Goal: Book appointment/travel/reservation

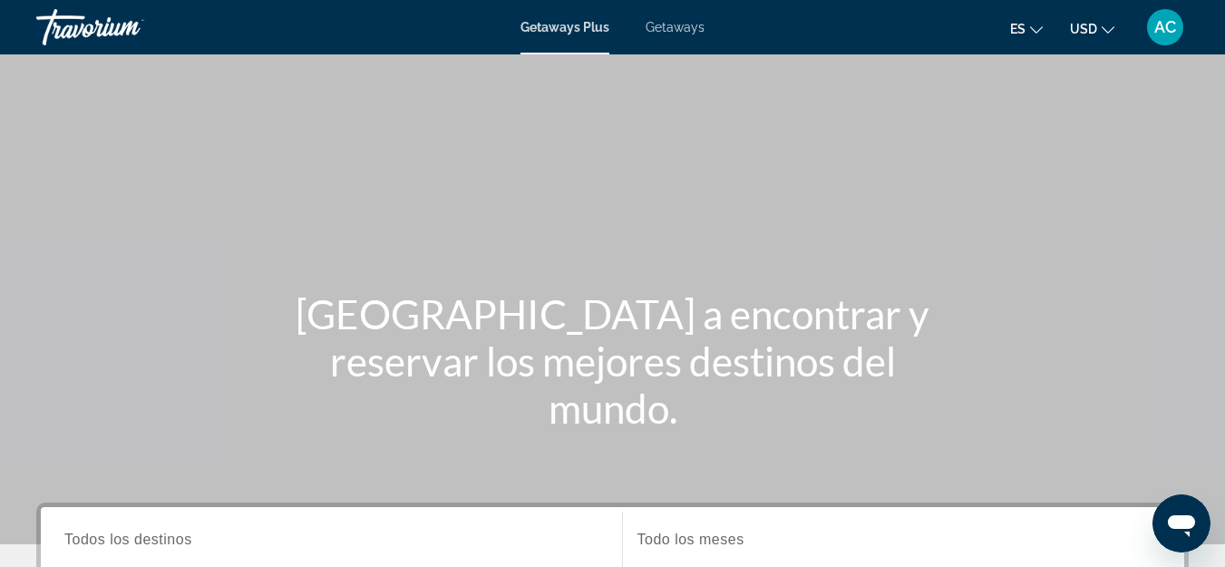
click at [685, 33] on span "Getaways" at bounding box center [675, 27] width 59 height 15
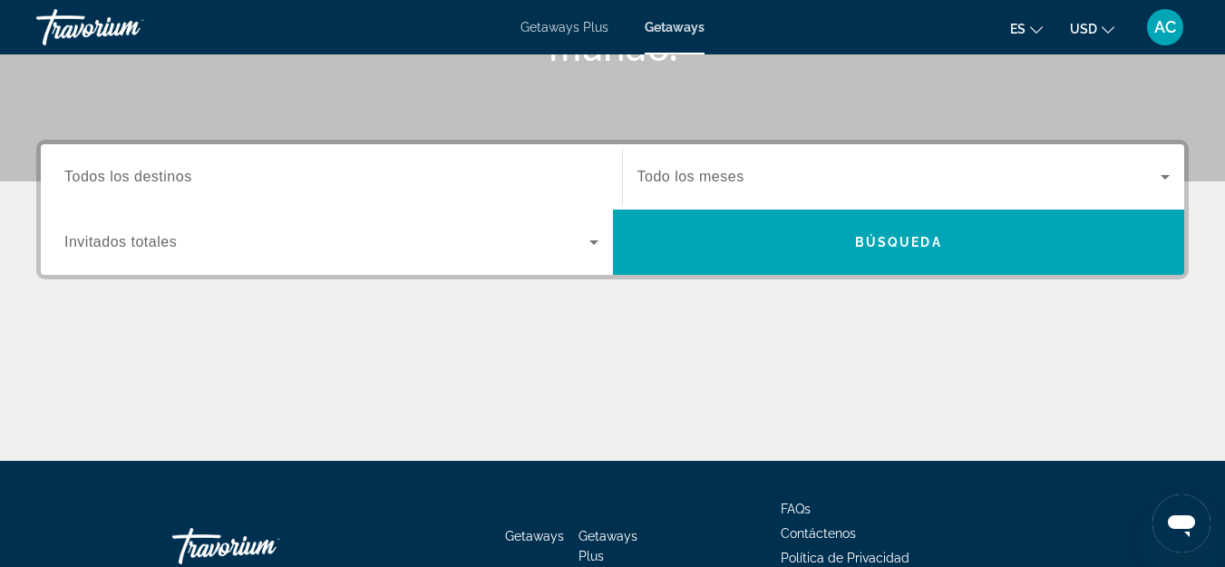
click at [242, 190] on div "Search widget" at bounding box center [331, 177] width 534 height 52
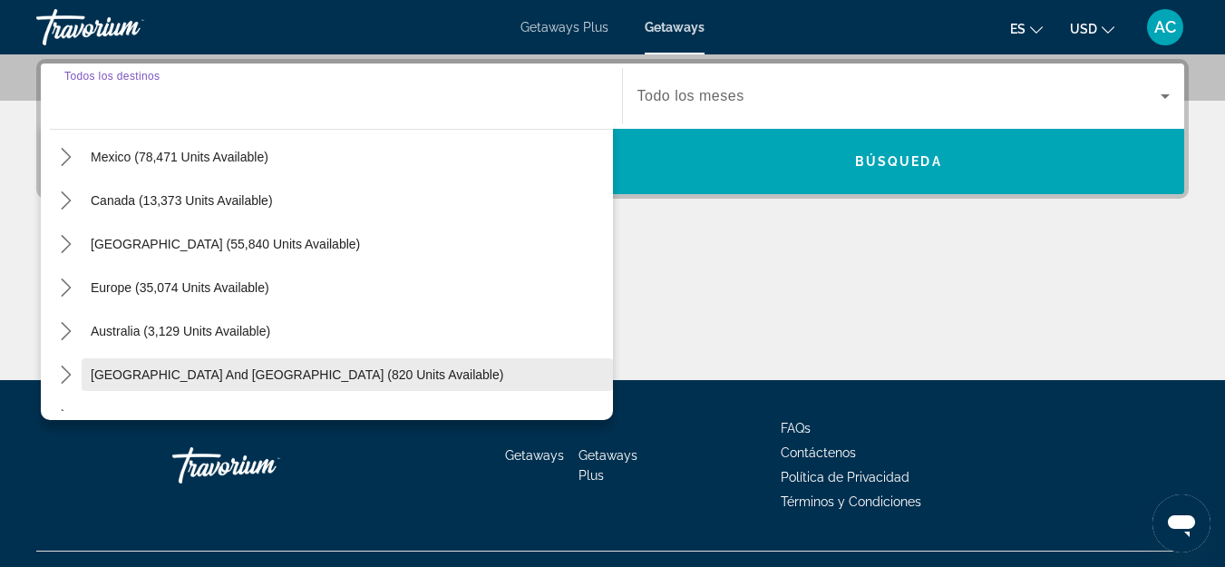
scroll to position [181, 0]
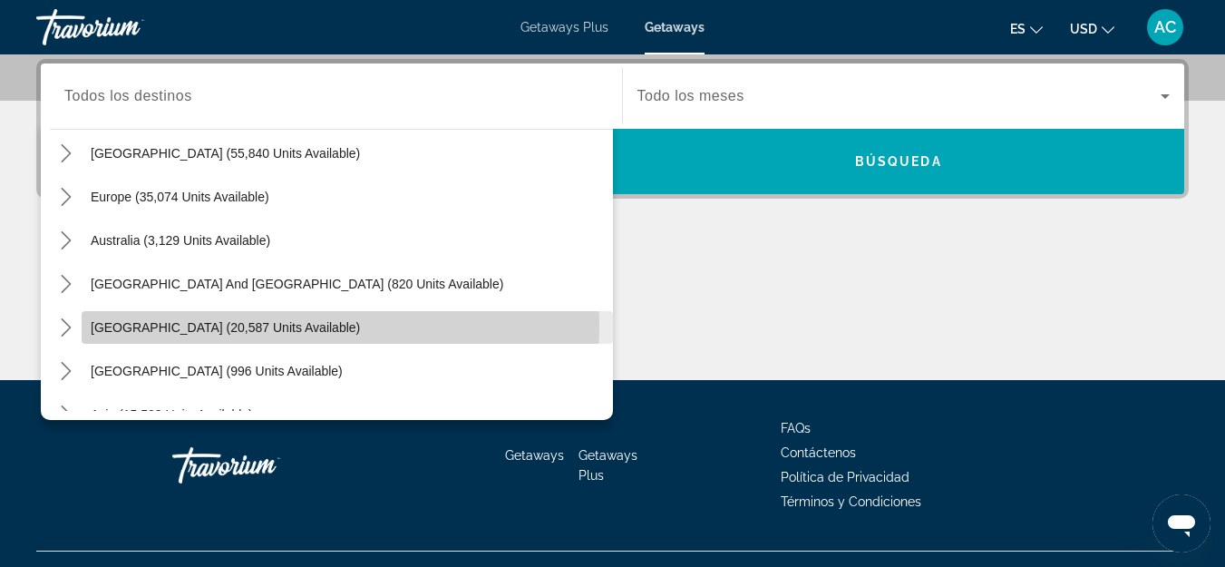
click at [274, 325] on span "[GEOGRAPHIC_DATA] (20,587 units available)" at bounding box center [225, 327] width 269 height 15
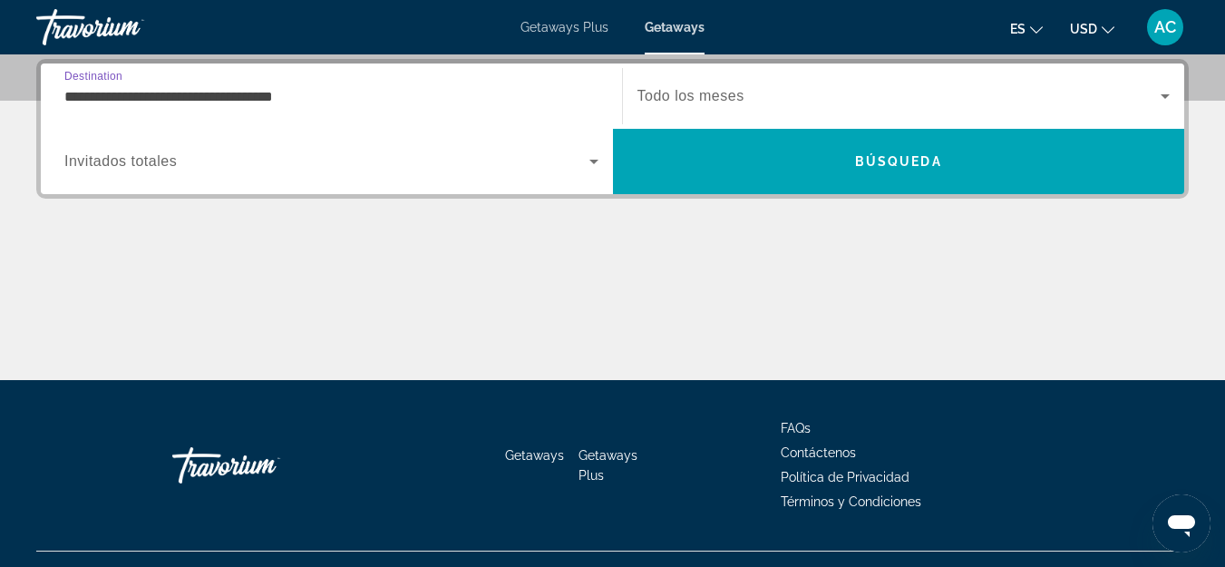
click at [288, 97] on input "**********" at bounding box center [331, 97] width 534 height 22
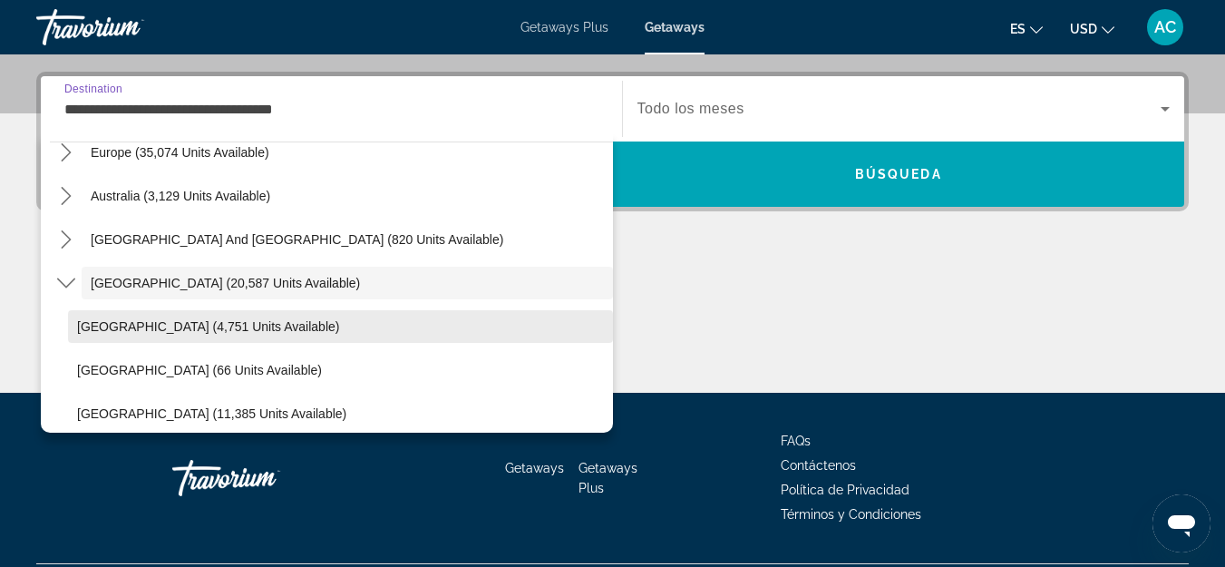
scroll to position [329, 0]
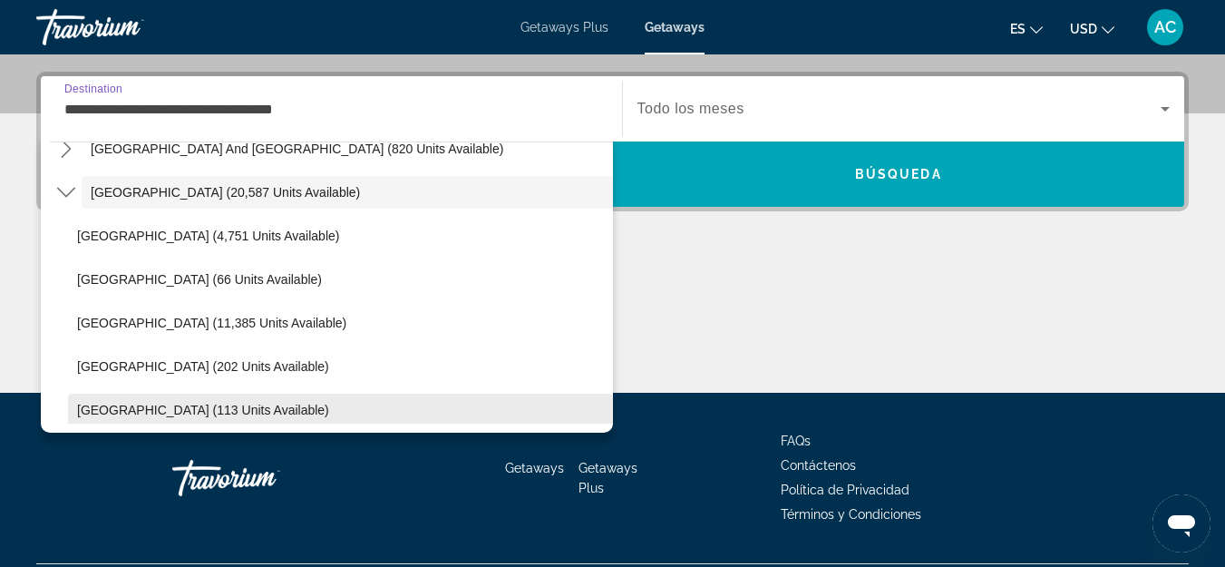
click at [254, 400] on span "Select destination: Colombia (113 units available)" at bounding box center [340, 410] width 545 height 44
type input "**********"
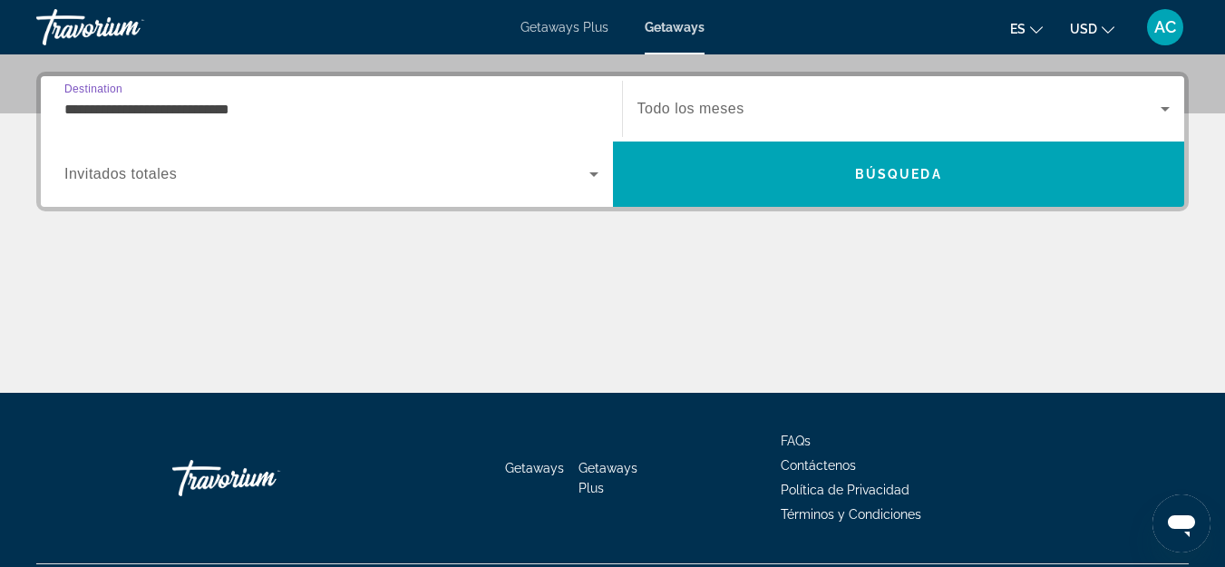
scroll to position [444, 0]
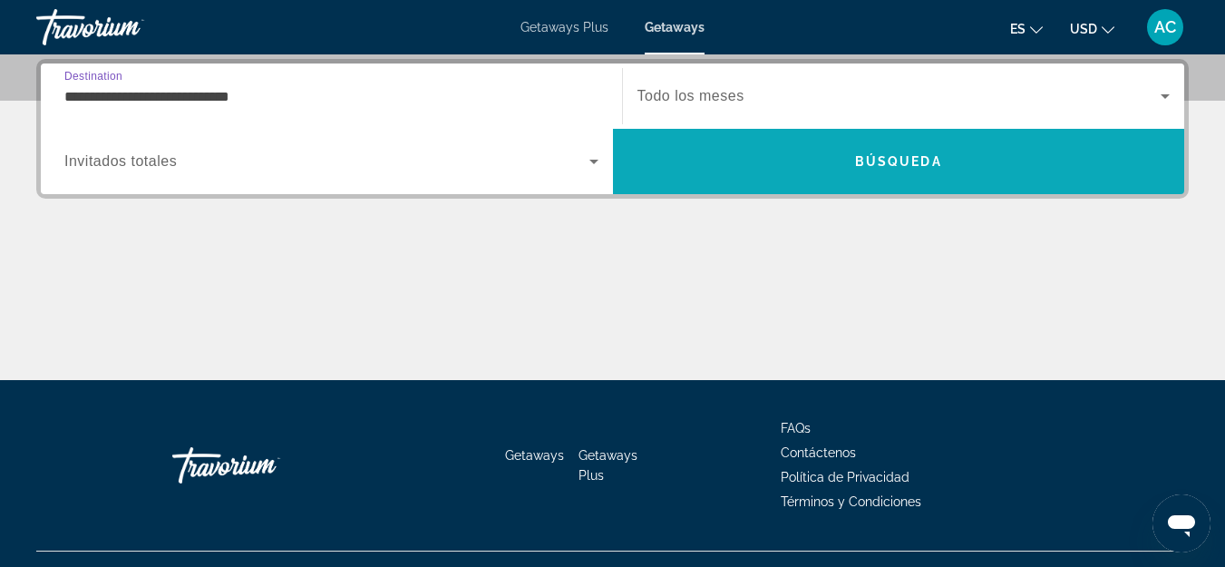
click at [746, 166] on span "Search" at bounding box center [899, 162] width 572 height 44
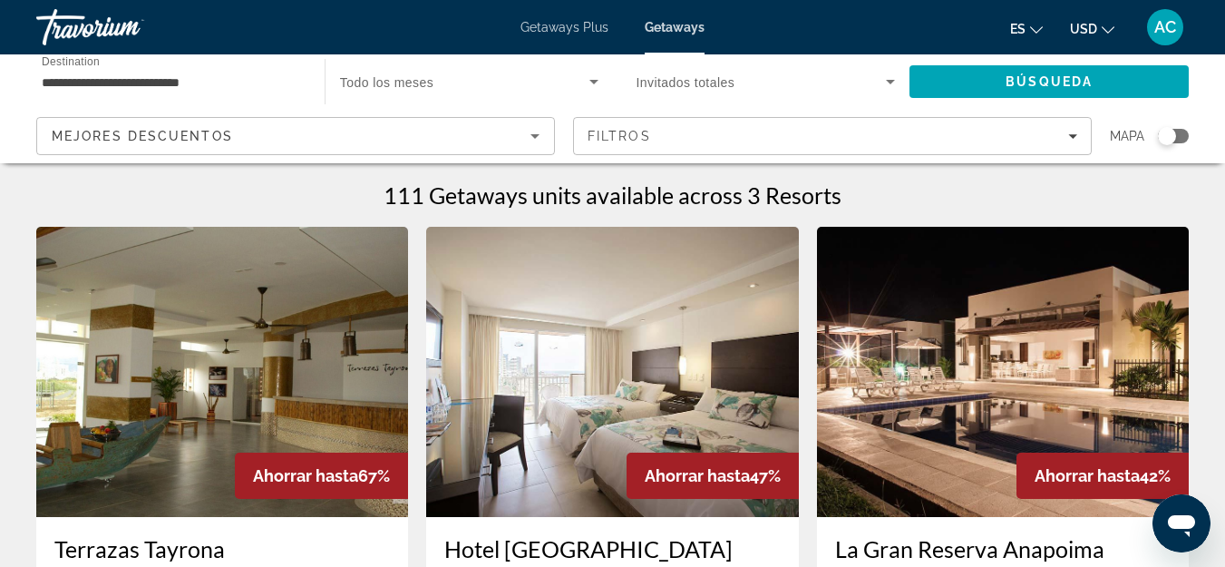
scroll to position [91, 0]
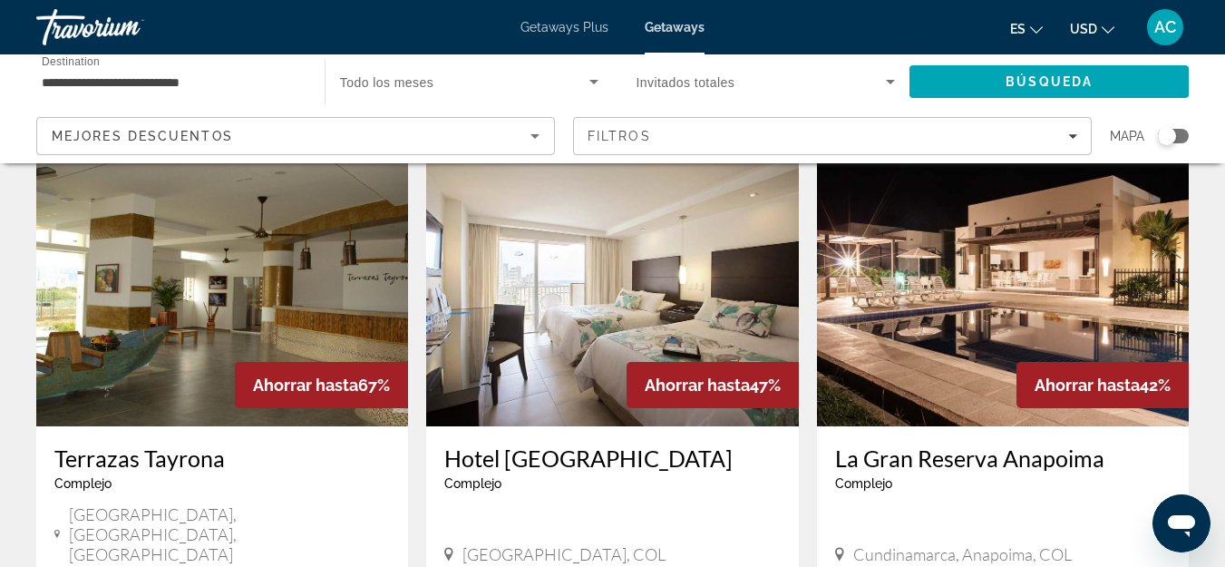
click at [1029, 340] on img "Main content" at bounding box center [1003, 281] width 372 height 290
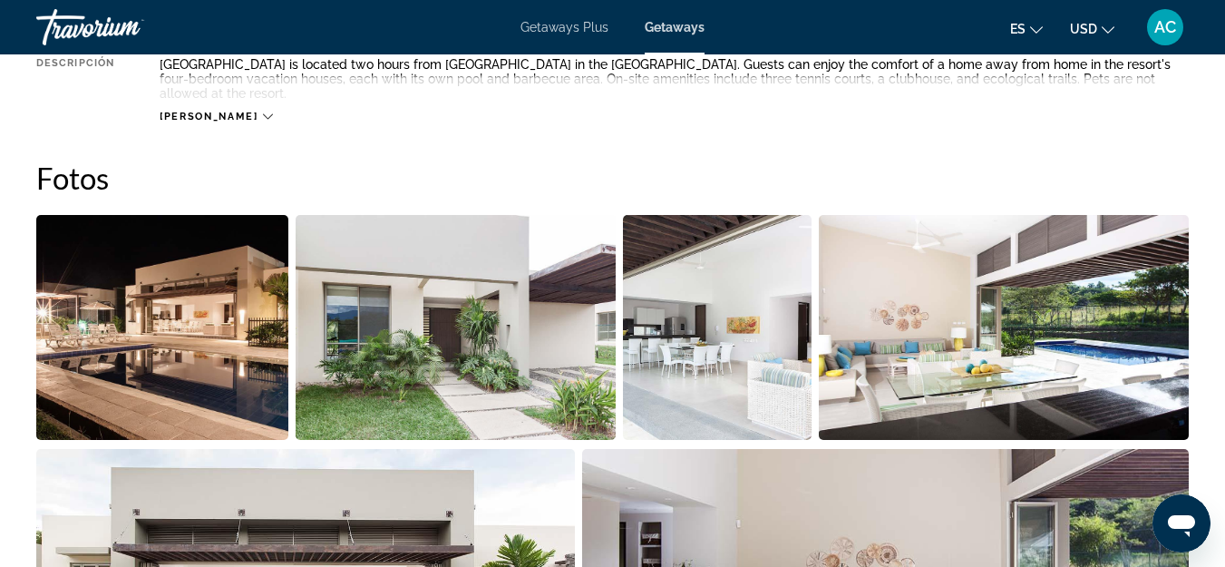
scroll to position [1088, 0]
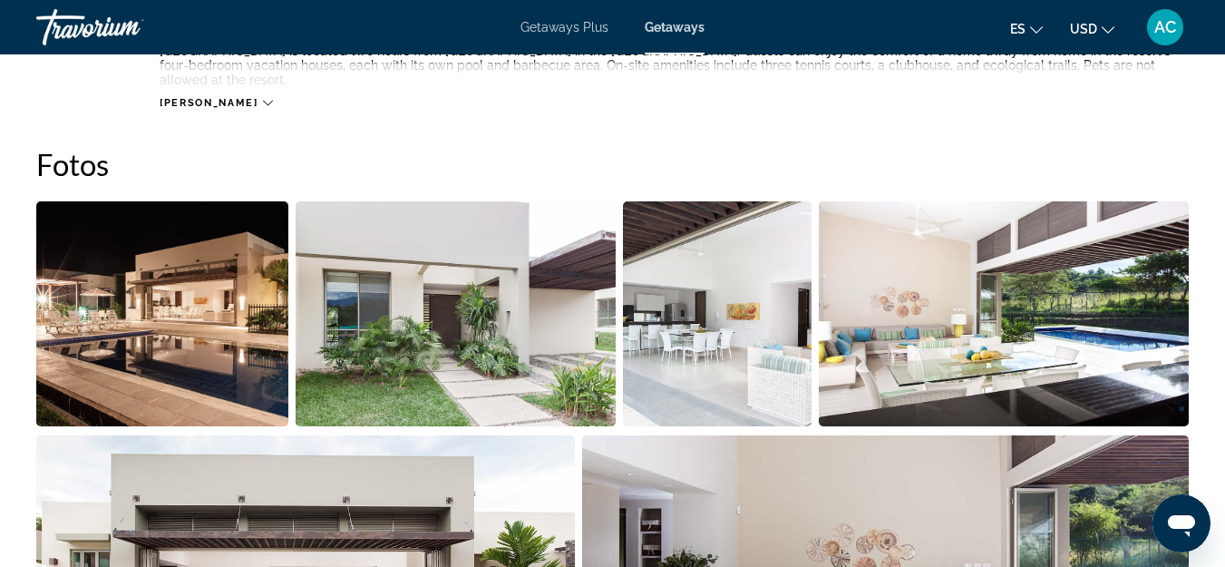
click at [230, 351] on img "Open full-screen image slider" at bounding box center [162, 313] width 252 height 225
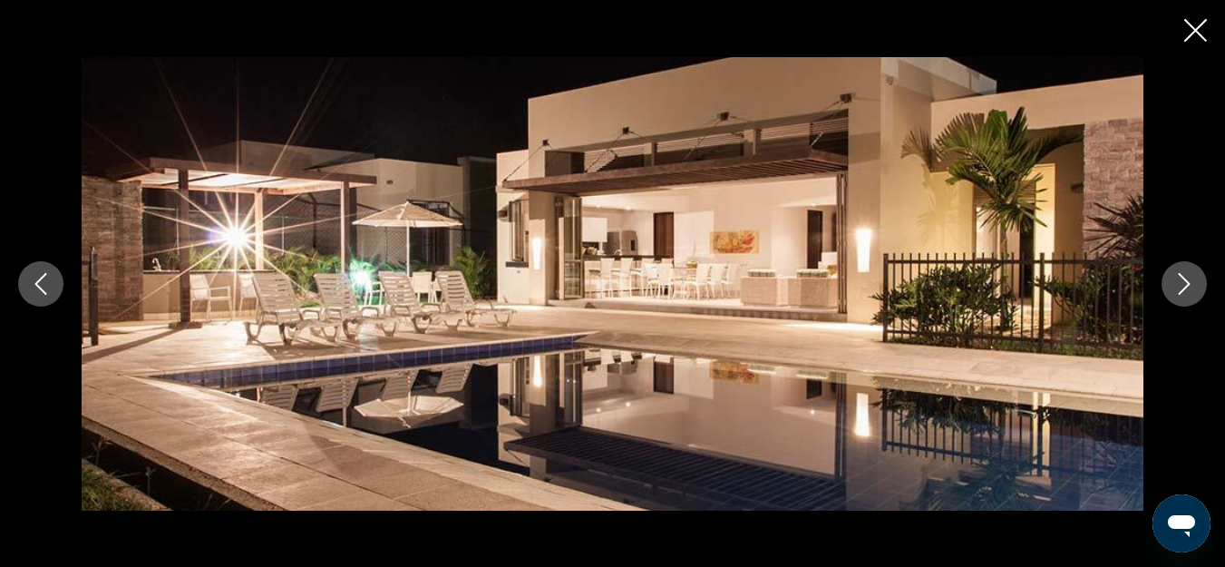
click at [891, 283] on img "Main content" at bounding box center [613, 284] width 1062 height 454
click at [1188, 34] on icon "Close slideshow" at bounding box center [1196, 30] width 23 height 23
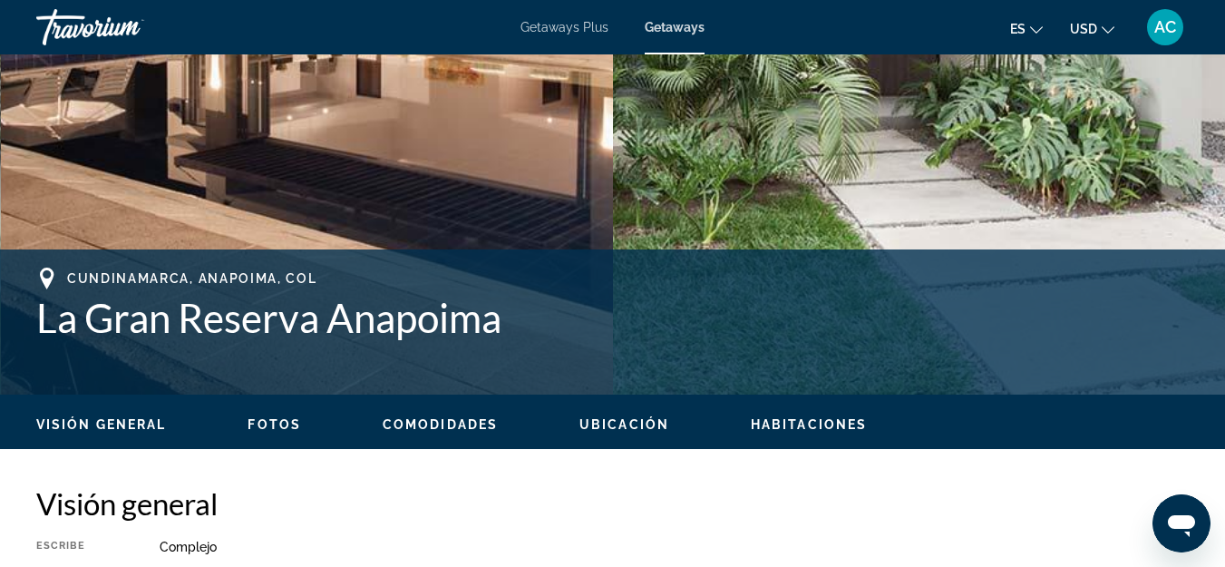
scroll to position [272, 0]
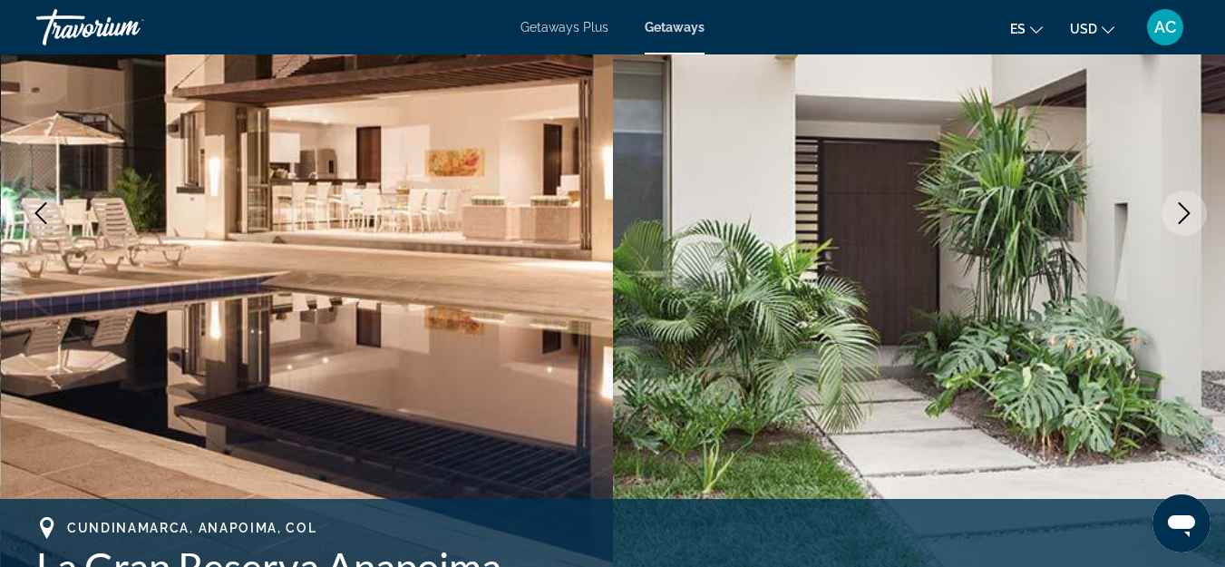
click at [651, 17] on div "Getaways Plus Getaways es English Español Français Italiano Português русский U…" at bounding box center [612, 27] width 1225 height 47
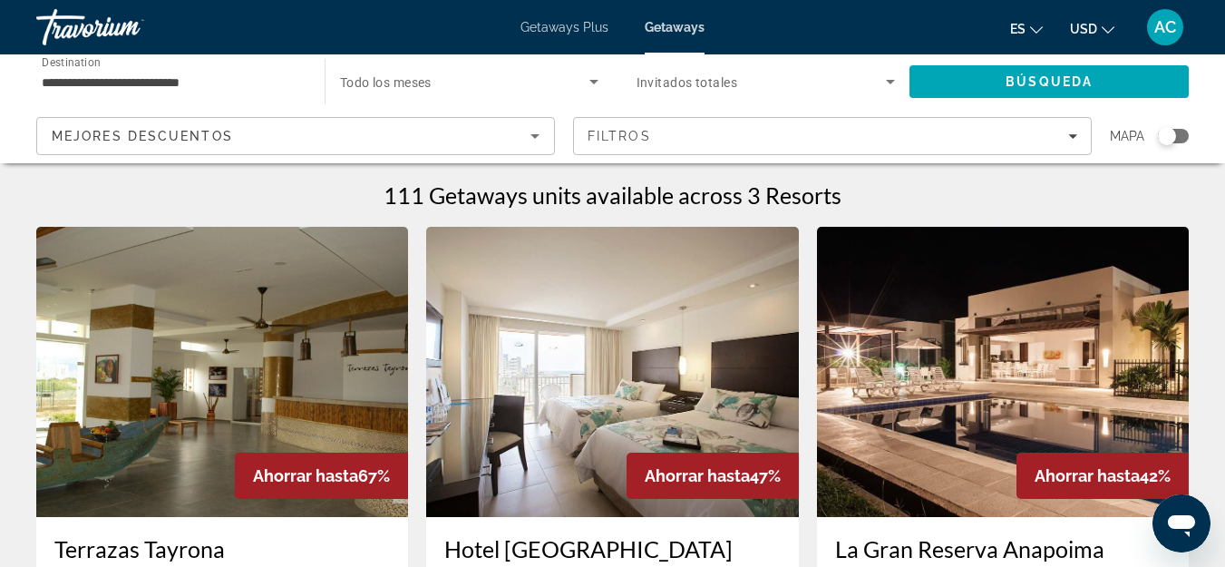
click at [678, 301] on img "Main content" at bounding box center [612, 372] width 372 height 290
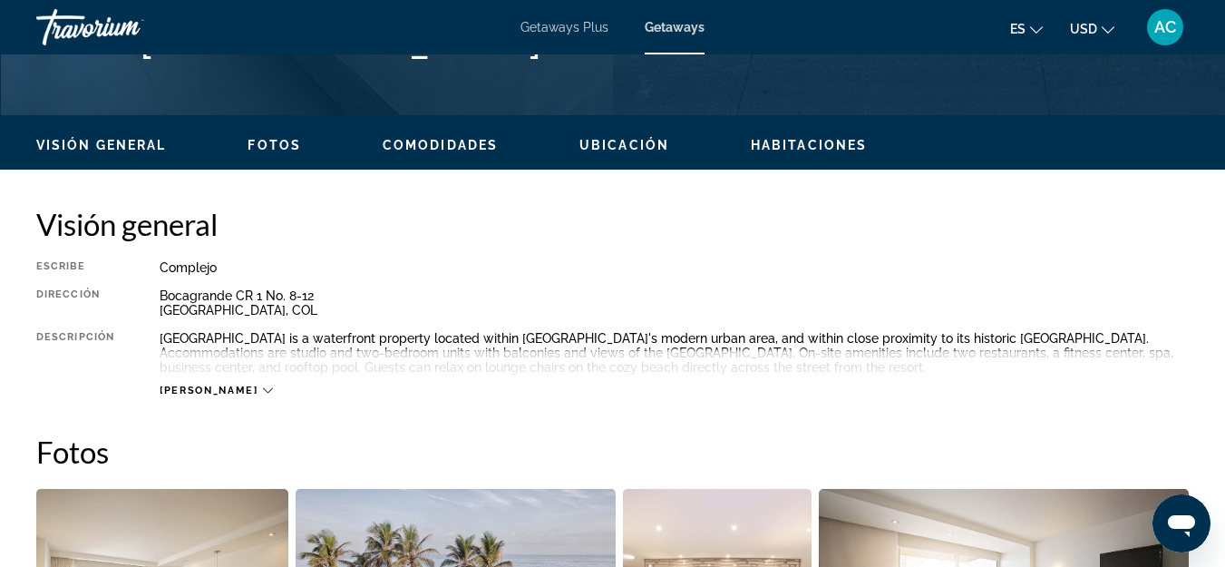
scroll to position [816, 0]
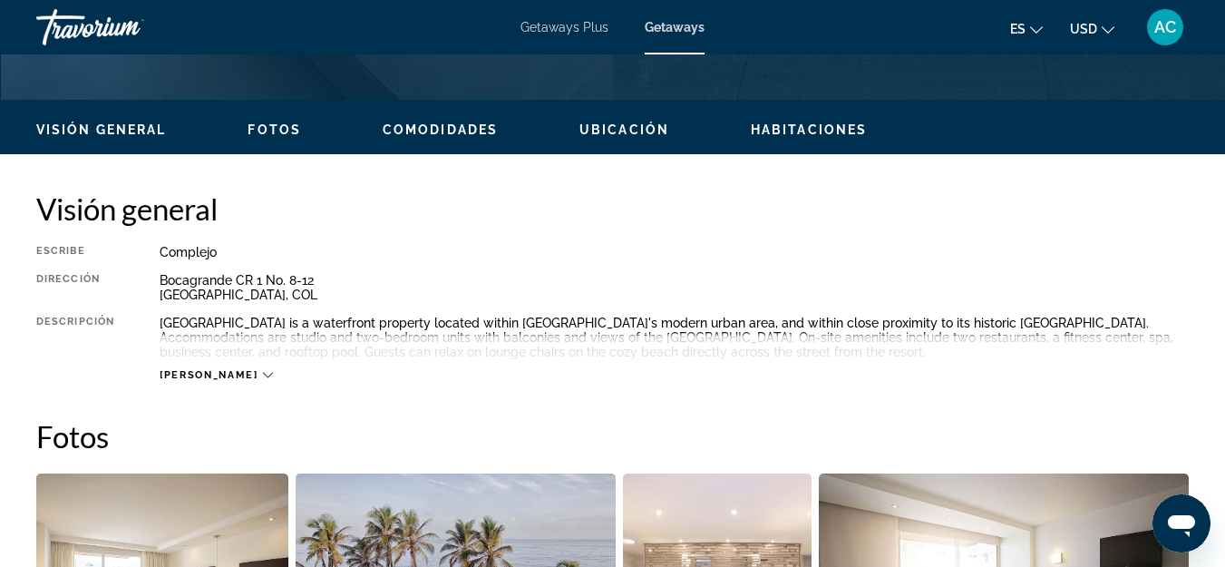
click at [204, 377] on span "[PERSON_NAME]" at bounding box center [209, 375] width 98 height 12
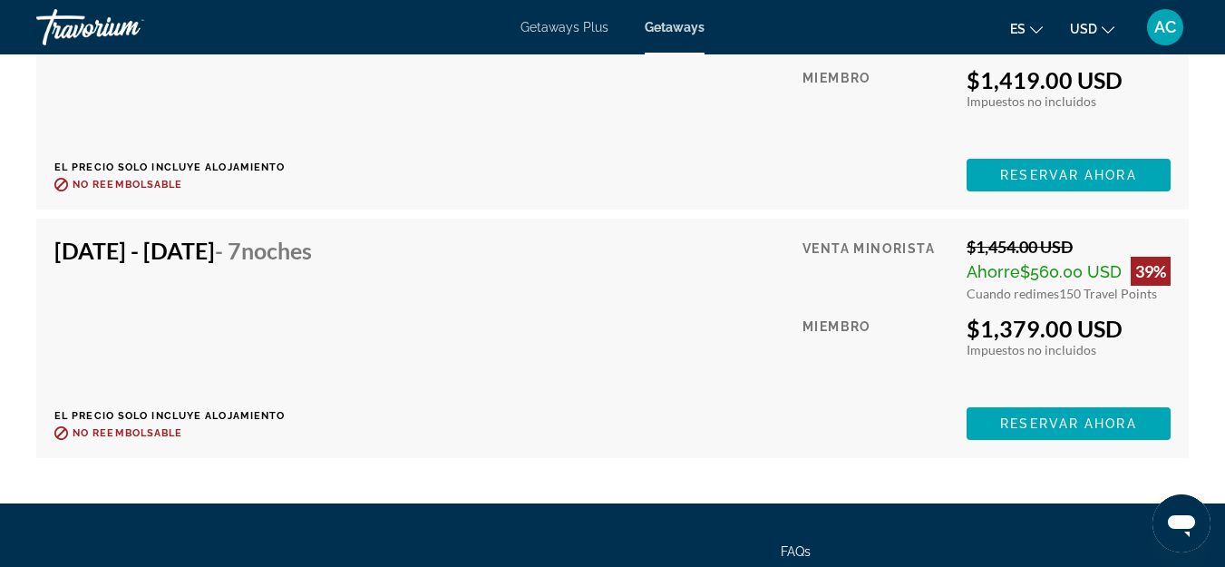
scroll to position [7457, 0]
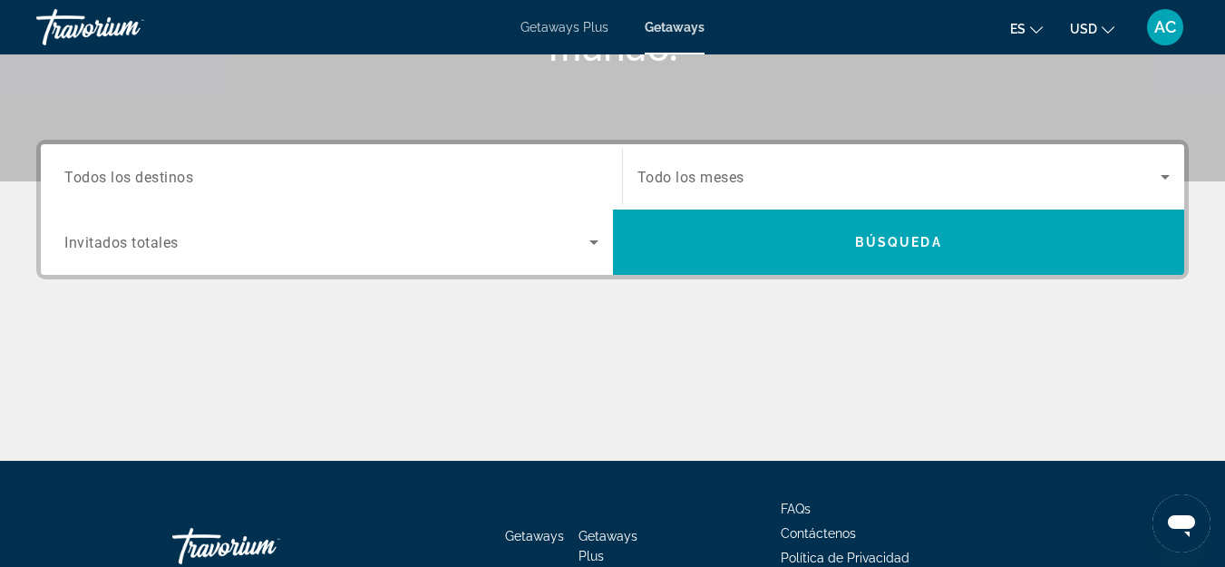
click at [444, 209] on div "Destination Todos los destinos" at bounding box center [331, 176] width 563 height 65
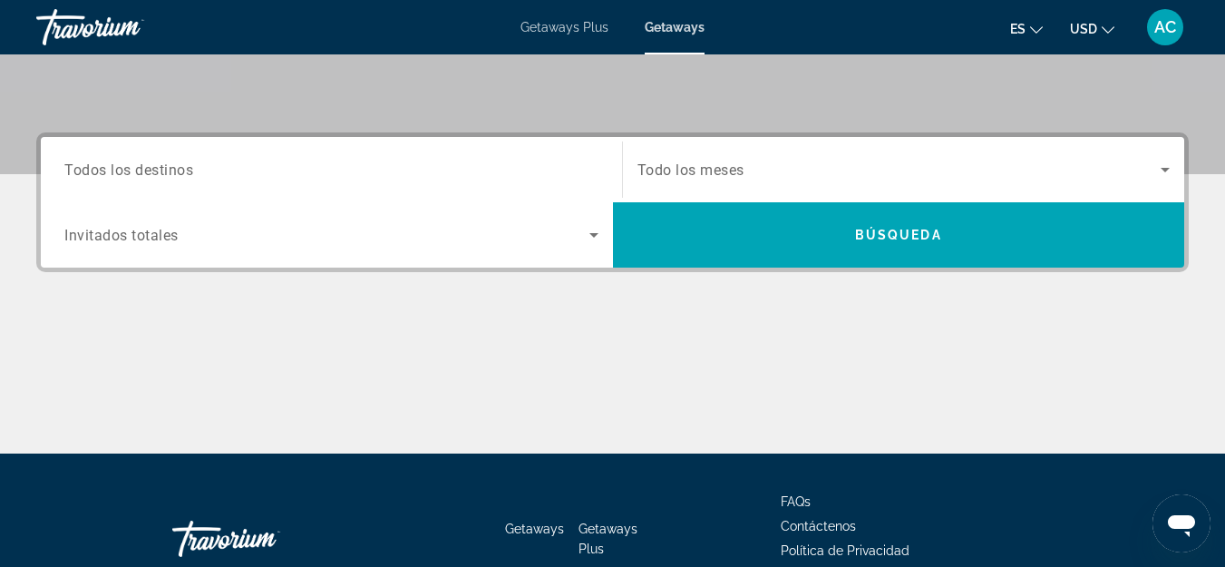
scroll to position [444, 0]
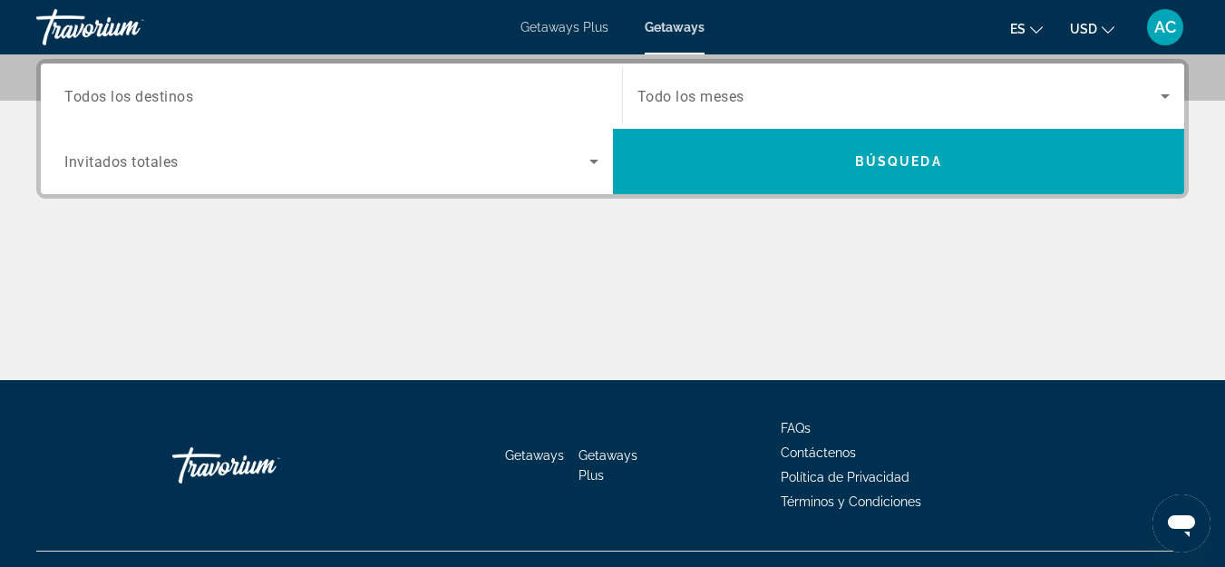
click at [436, 112] on div "Search widget" at bounding box center [331, 97] width 534 height 52
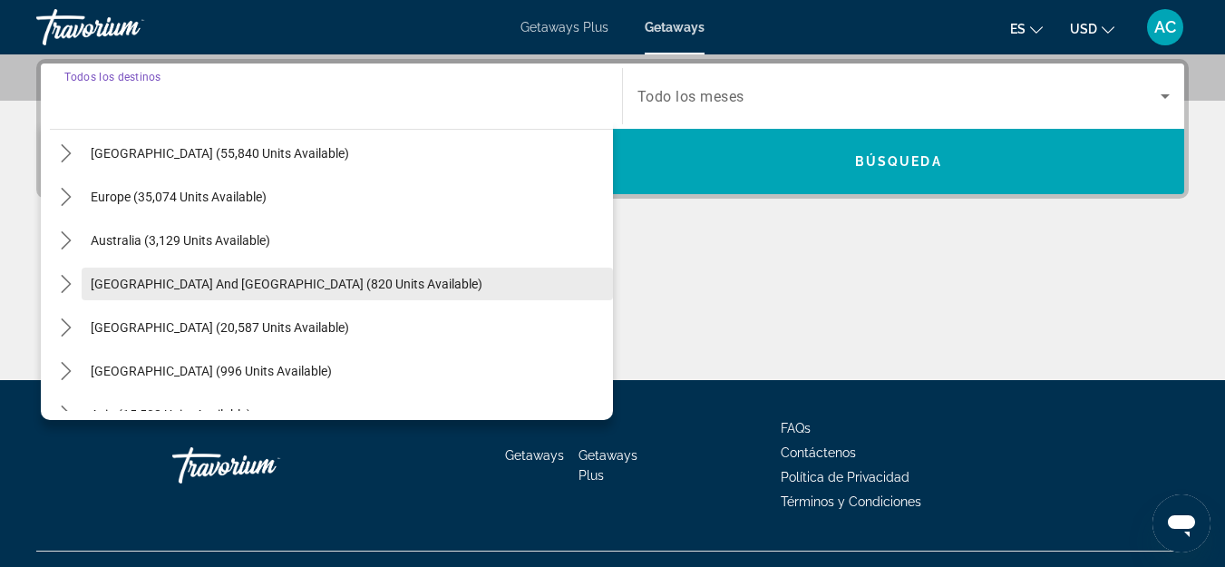
scroll to position [272, 0]
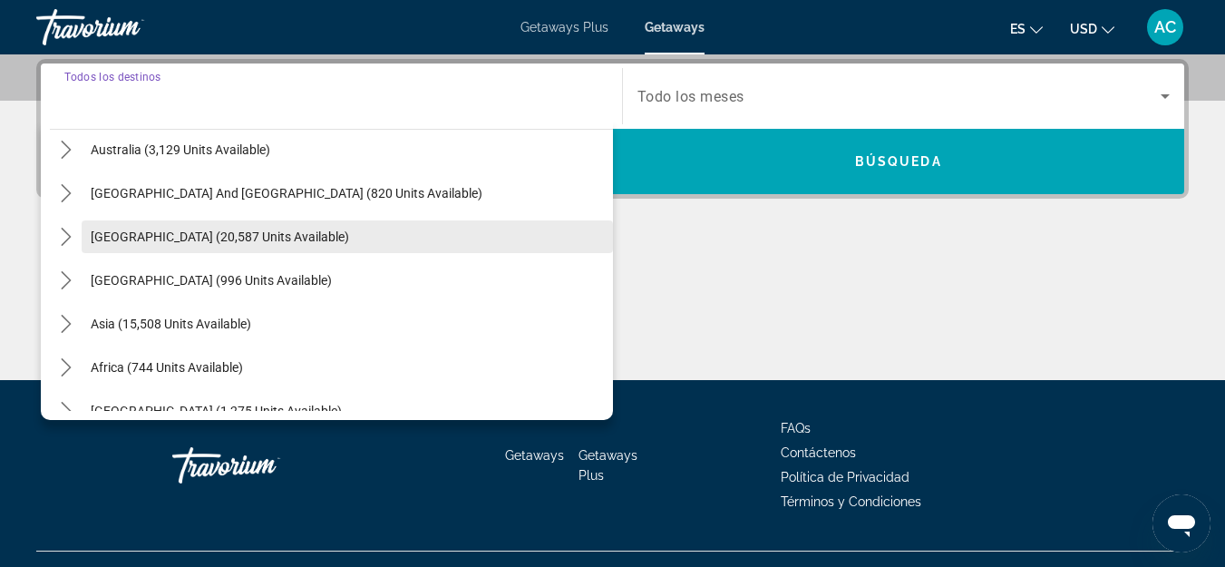
click at [302, 229] on span "[GEOGRAPHIC_DATA] (20,587 units available)" at bounding box center [220, 236] width 259 height 15
type input "**********"
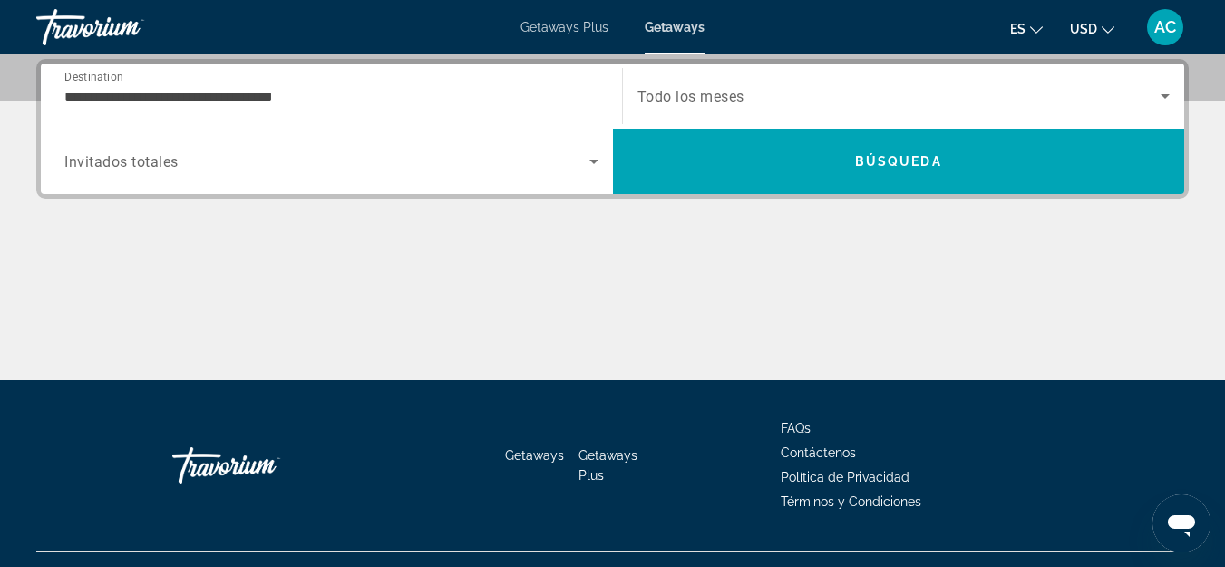
drag, startPoint x: 738, startPoint y: 190, endPoint x: 742, endPoint y: 243, distance: 52.7
click at [742, 243] on div "**********" at bounding box center [612, 219] width 1225 height 321
click at [721, 78] on div "Search widget" at bounding box center [904, 96] width 533 height 51
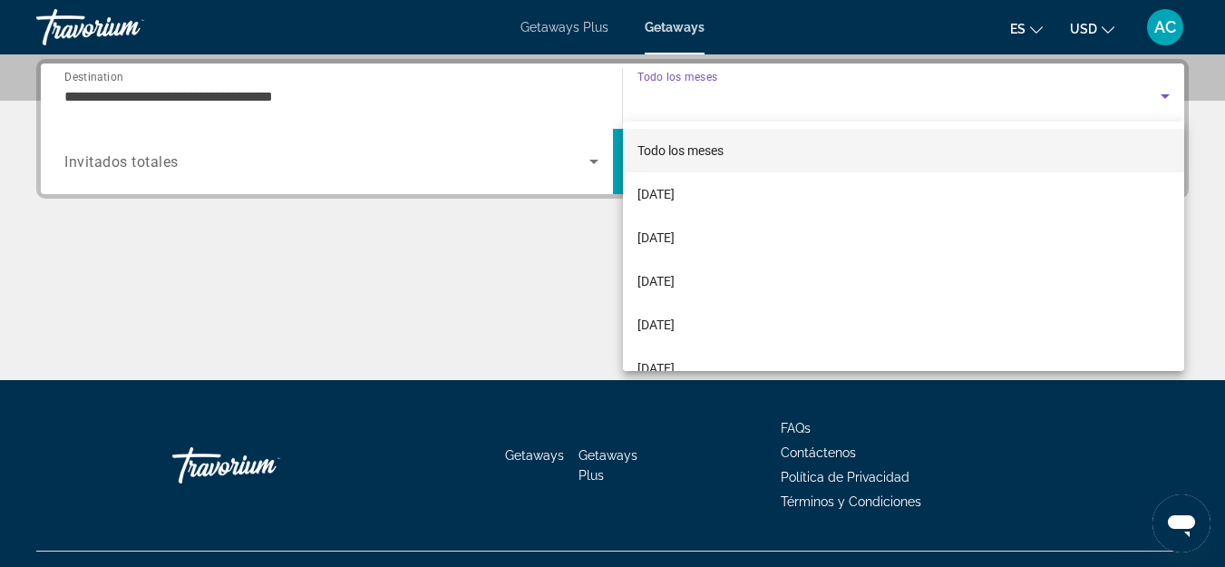
click at [721, 78] on div at bounding box center [612, 283] width 1225 height 567
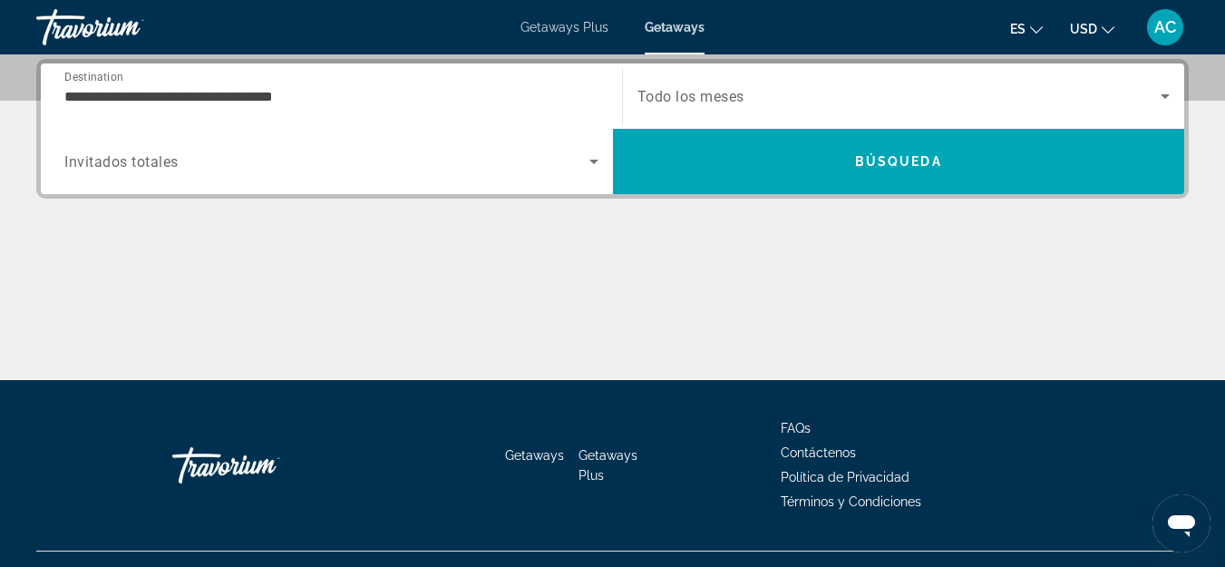
click at [760, 105] on span "Search widget" at bounding box center [900, 96] width 524 height 22
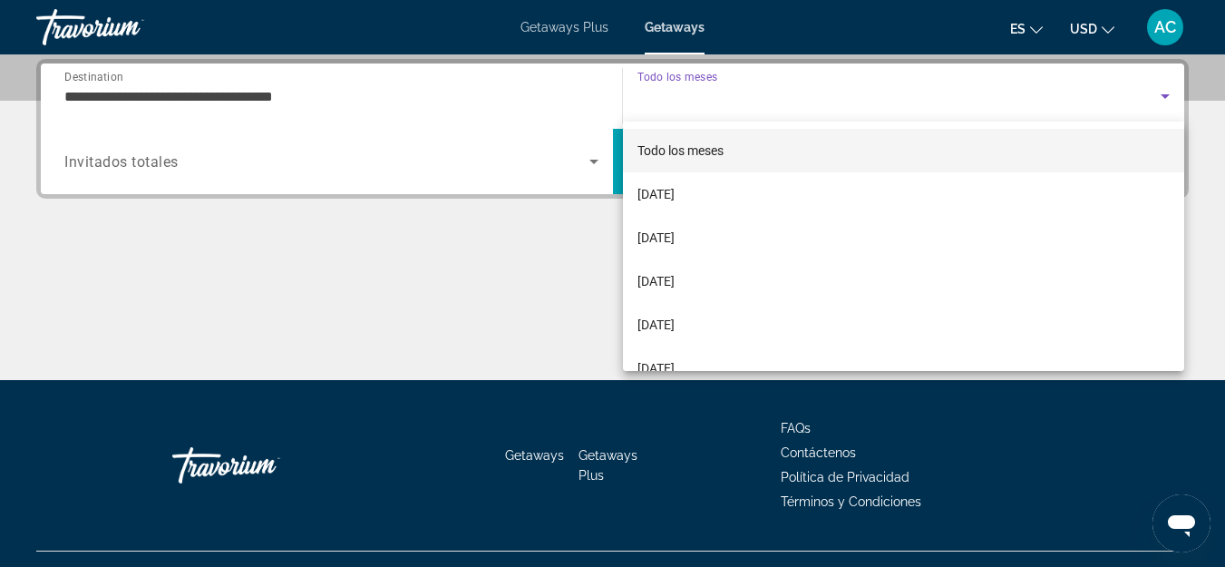
click at [760, 105] on div at bounding box center [612, 283] width 1225 height 567
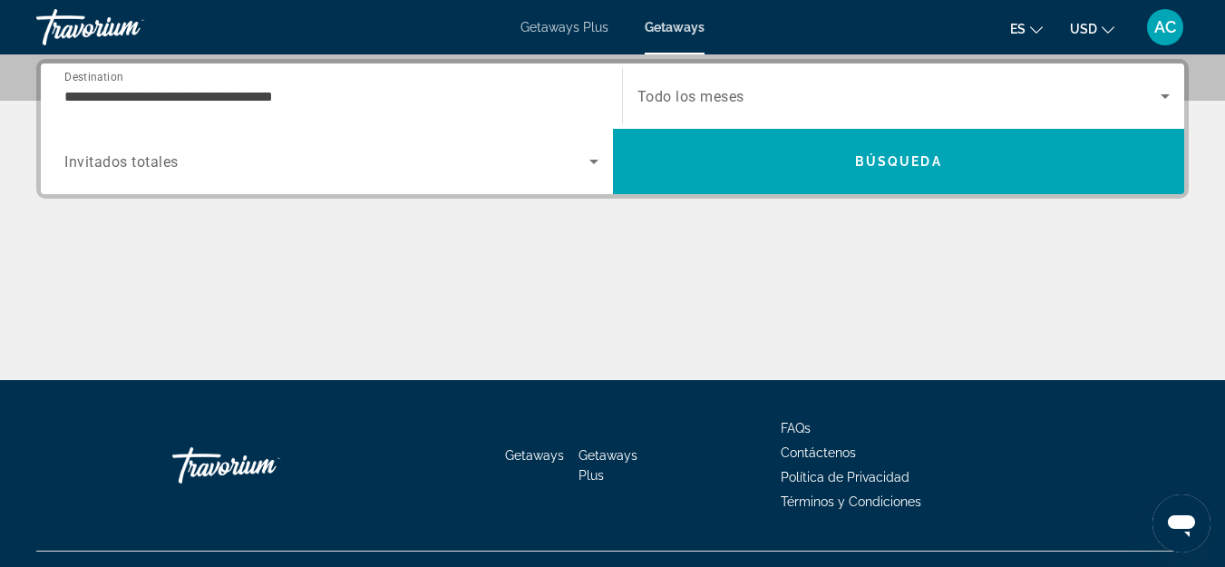
click at [760, 105] on span "Search widget" at bounding box center [900, 96] width 524 height 22
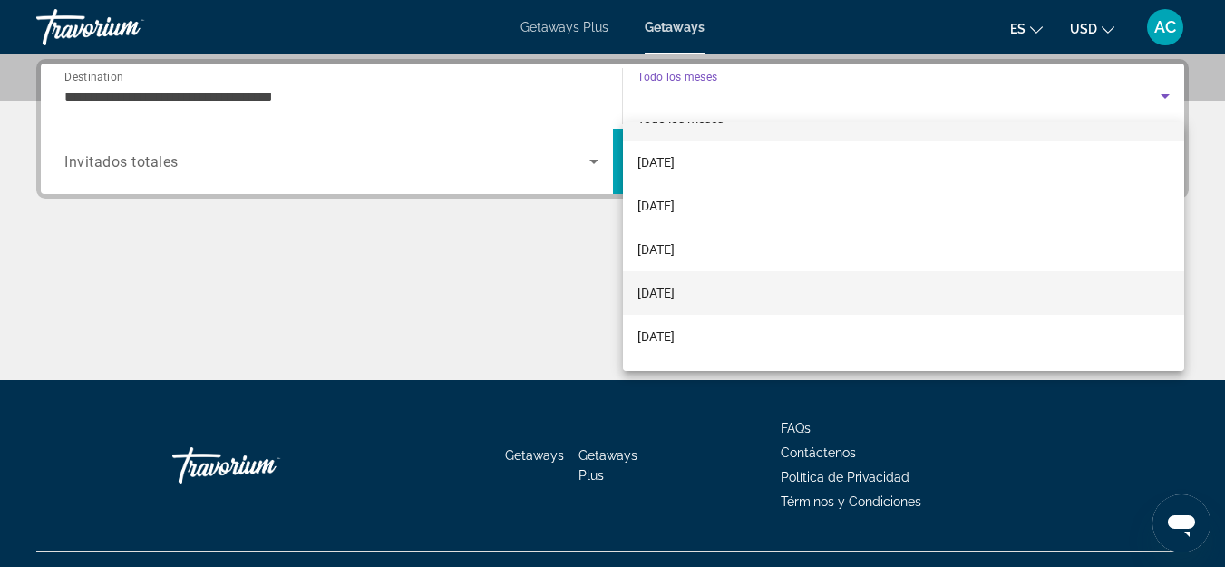
scroll to position [0, 0]
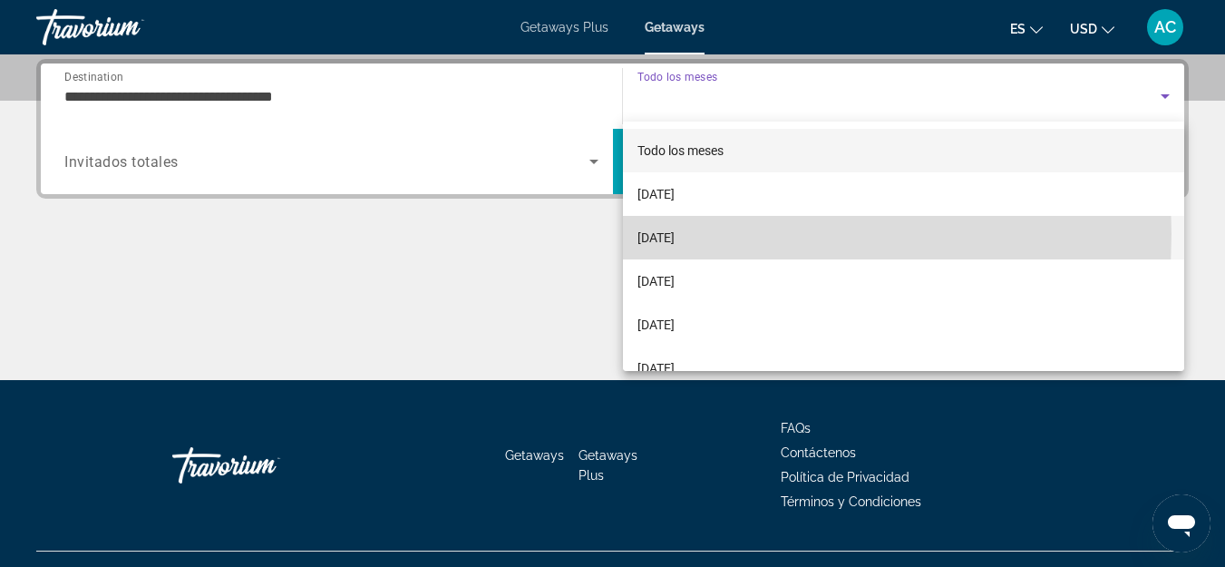
click at [665, 234] on span "[DATE]" at bounding box center [656, 238] width 37 height 22
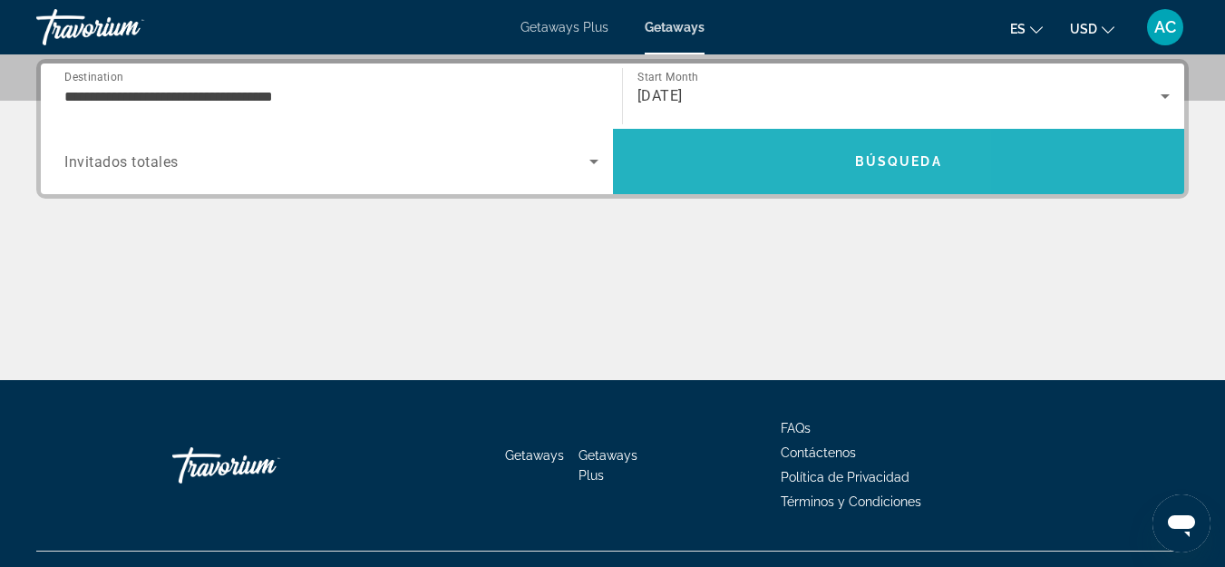
click at [744, 139] on span "Search" at bounding box center [899, 161] width 572 height 65
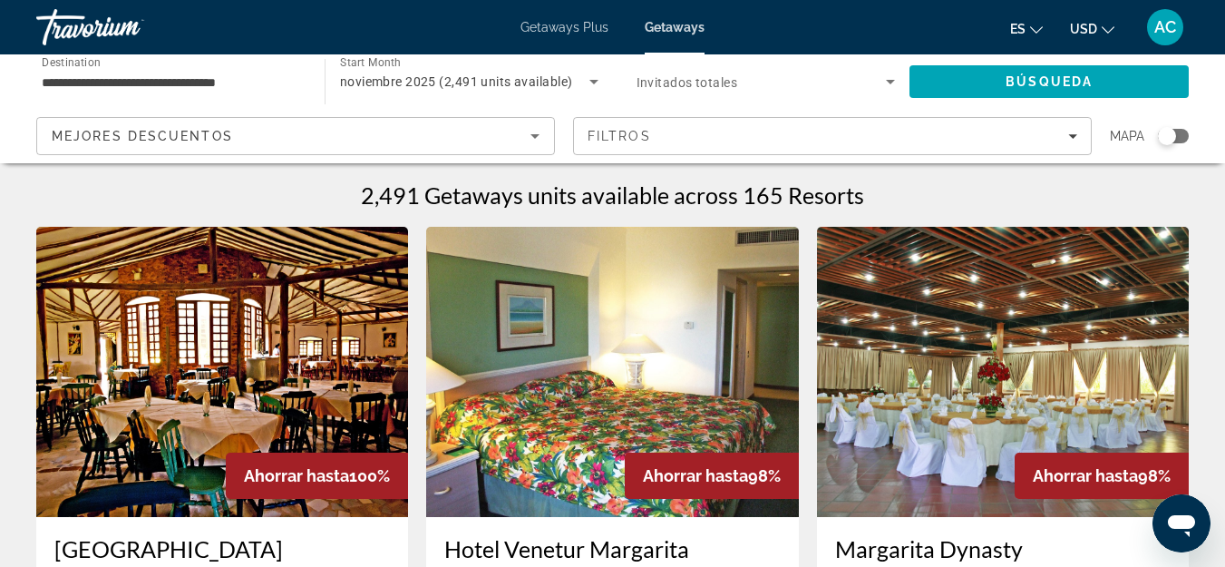
click at [686, 76] on span "Invitados totales" at bounding box center [687, 82] width 101 height 15
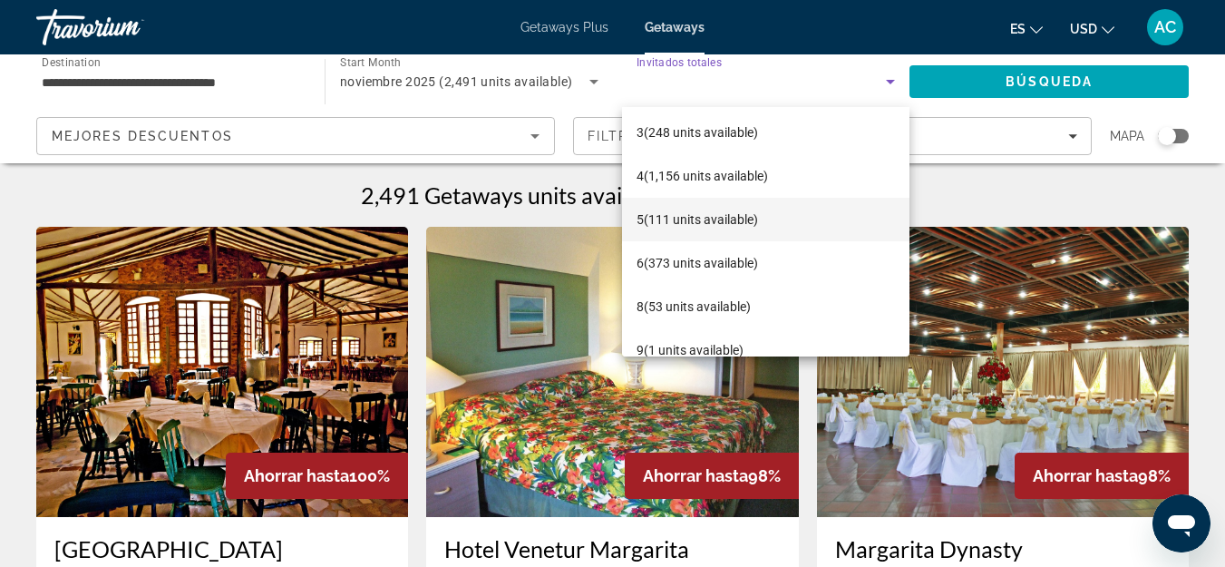
scroll to position [113, 0]
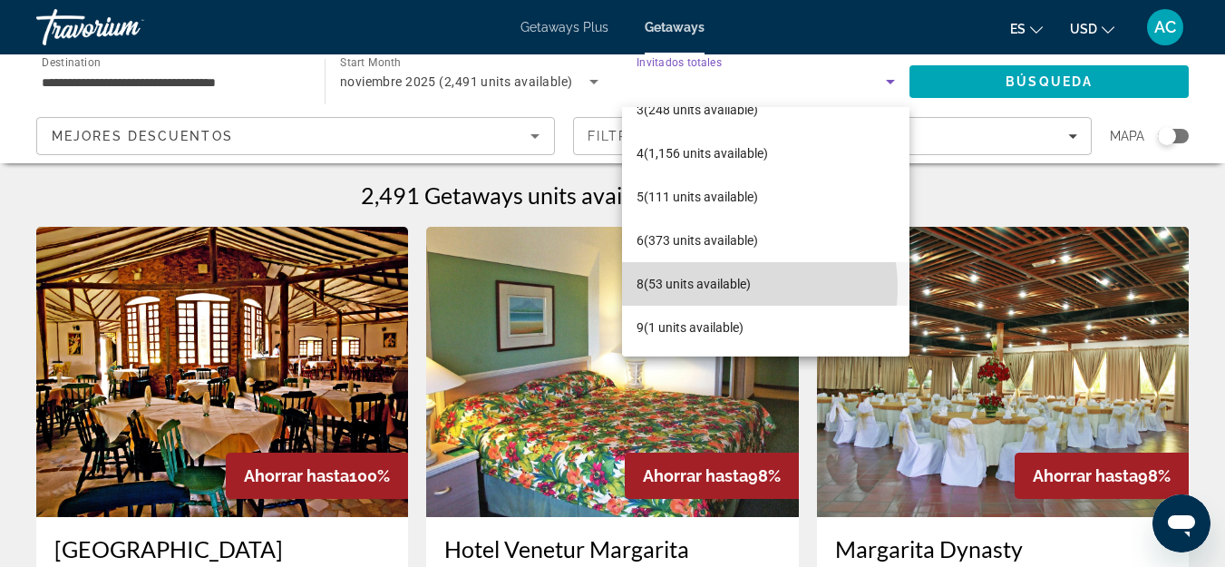
click at [728, 288] on span "8 (53 units available)" at bounding box center [694, 284] width 114 height 22
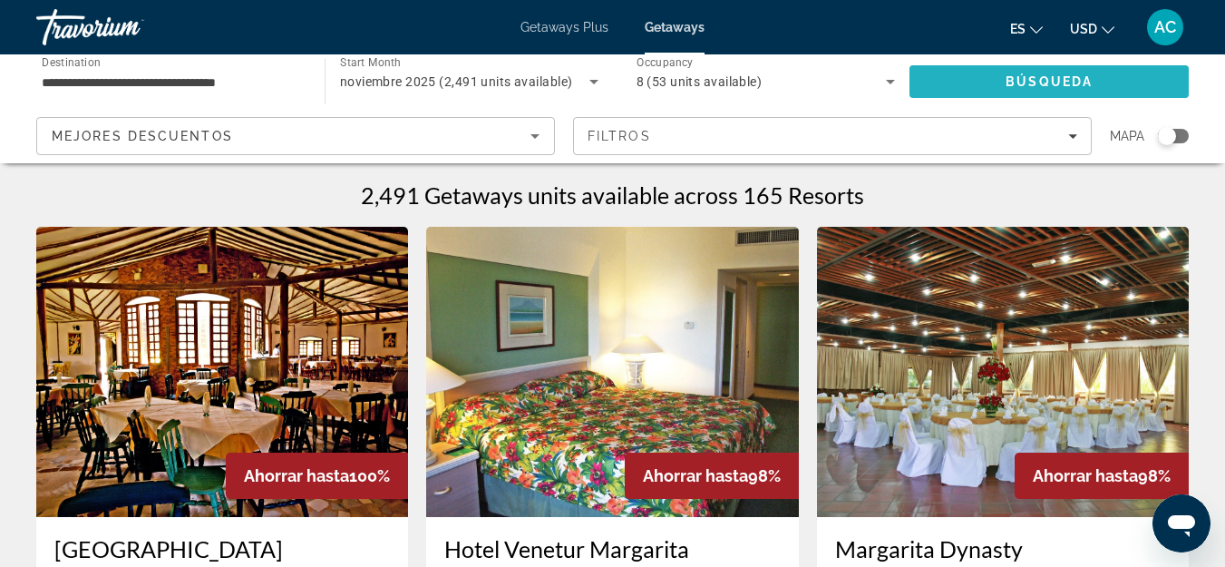
click at [1030, 79] on span "Búsqueda" at bounding box center [1049, 81] width 87 height 15
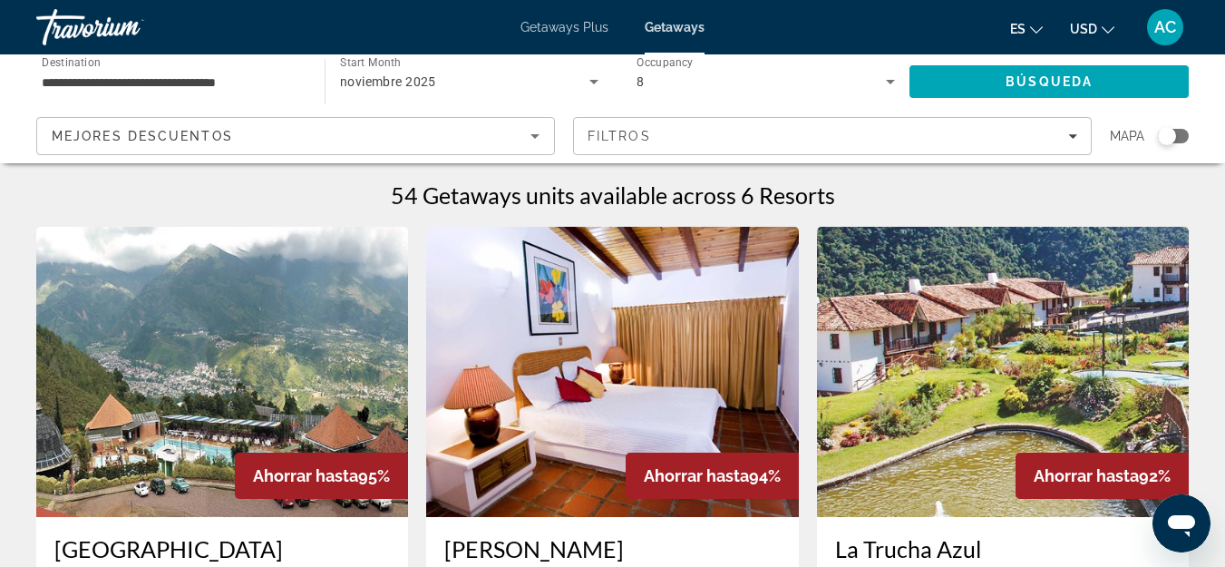
click at [459, 92] on div "noviembre 2025" at bounding box center [464, 82] width 249 height 22
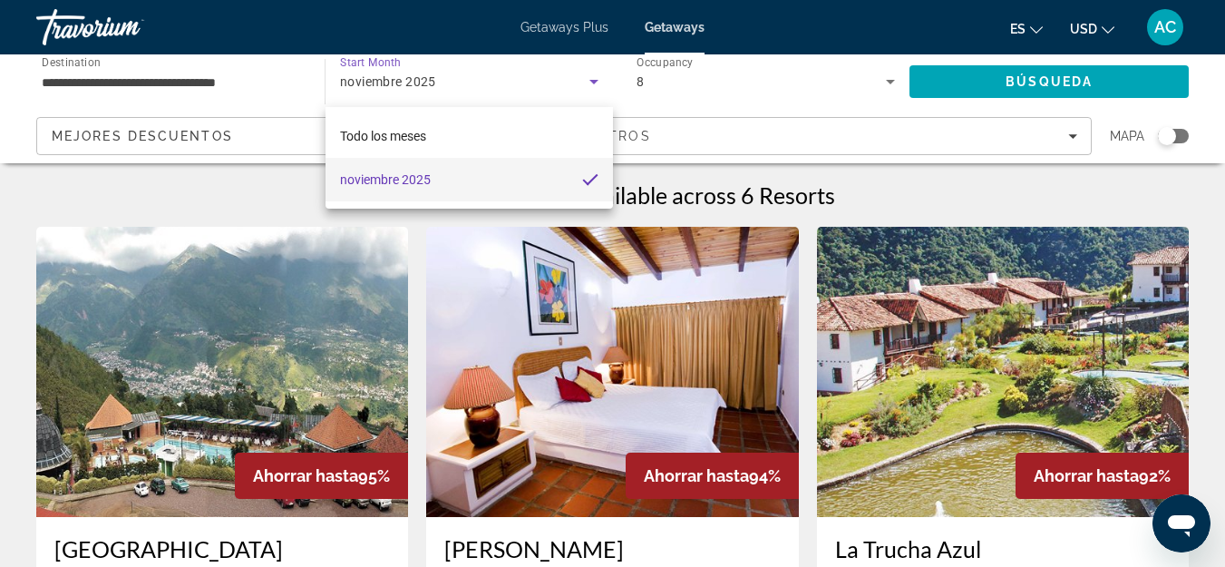
click at [239, 87] on div at bounding box center [612, 283] width 1225 height 567
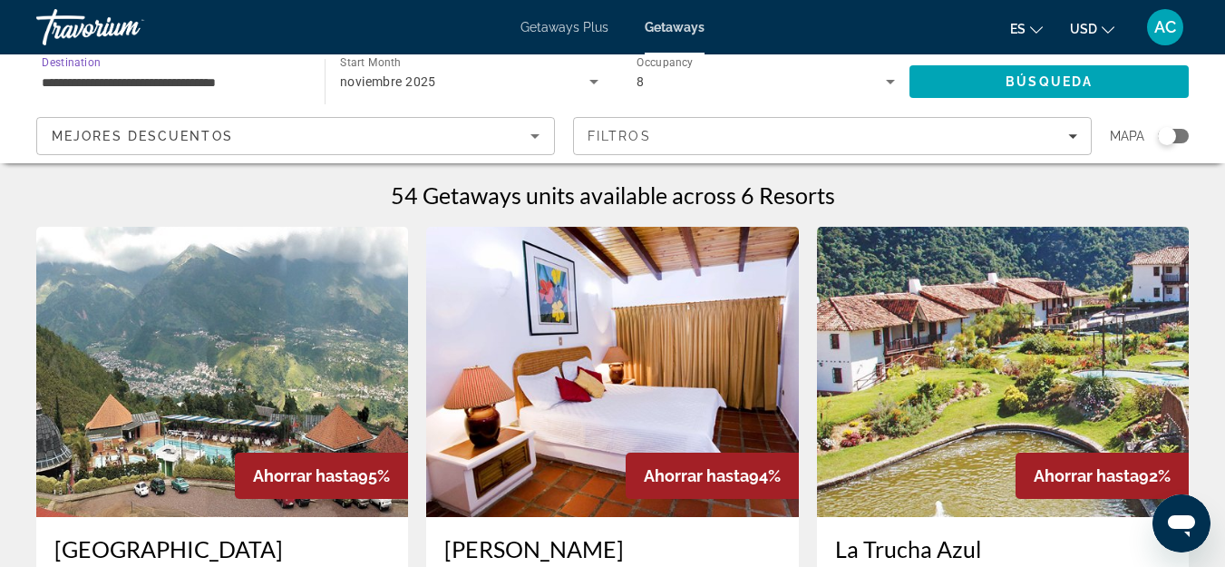
click at [249, 76] on input "**********" at bounding box center [171, 83] width 259 height 22
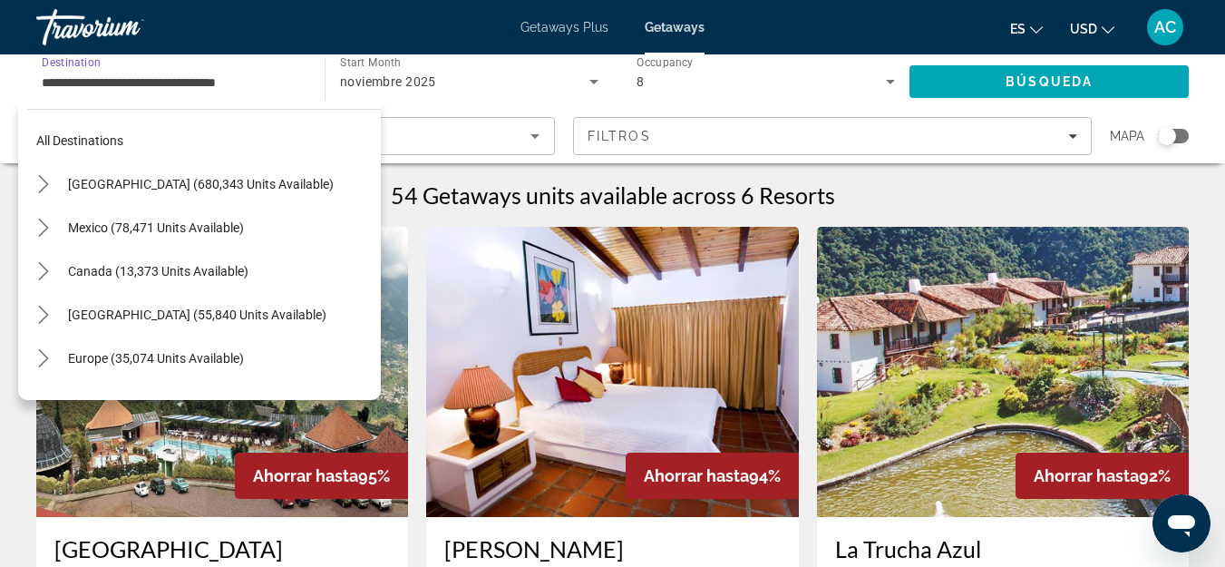
scroll to position [239, 0]
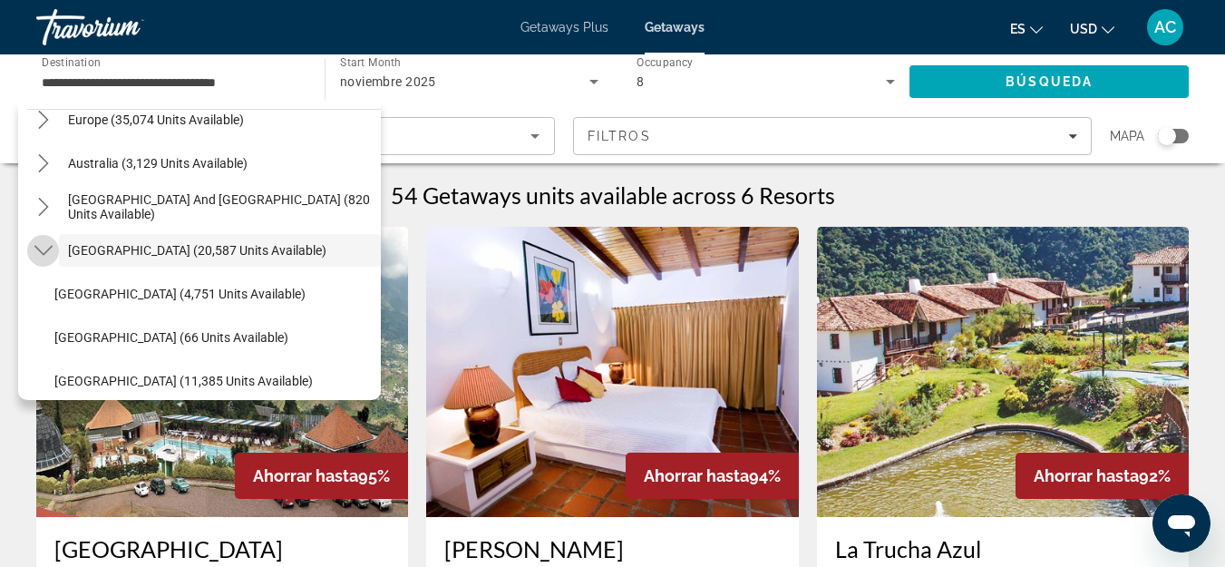
click at [40, 245] on icon "Toggle South America (20,587 units available) submenu" at bounding box center [43, 250] width 18 height 18
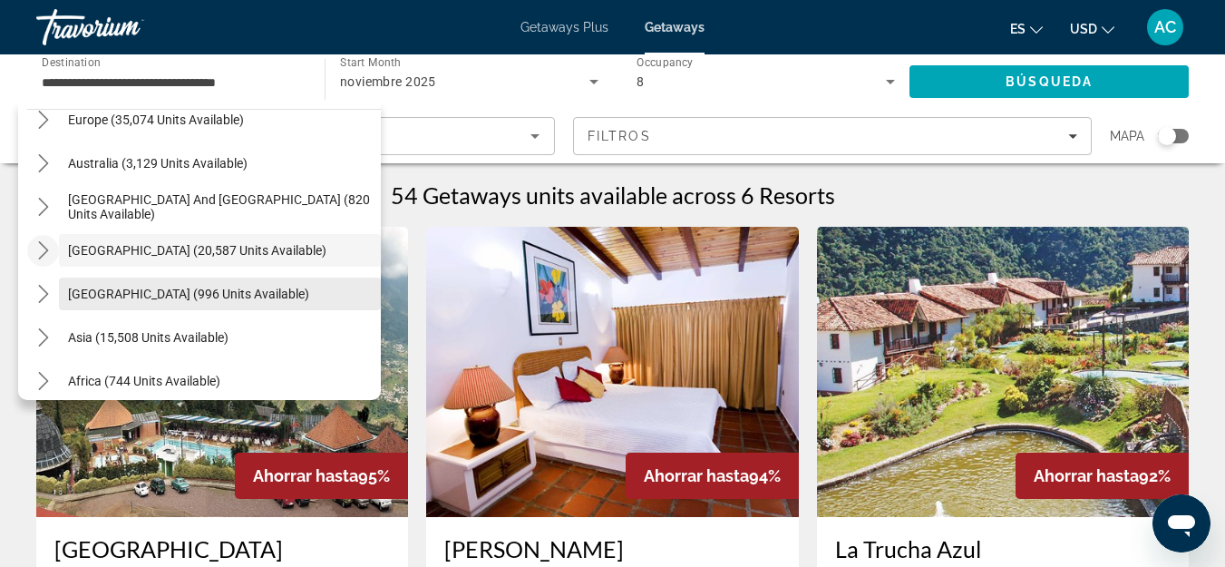
click at [118, 292] on span "[GEOGRAPHIC_DATA] (996 units available)" at bounding box center [188, 294] width 241 height 15
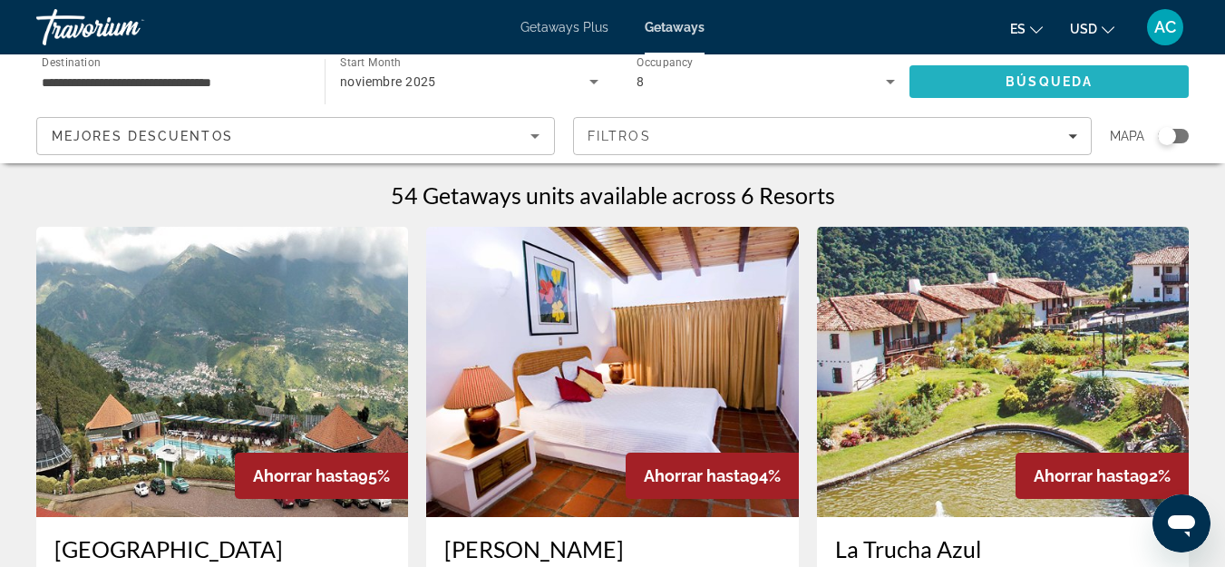
click at [1030, 86] on span "Búsqueda" at bounding box center [1049, 81] width 87 height 15
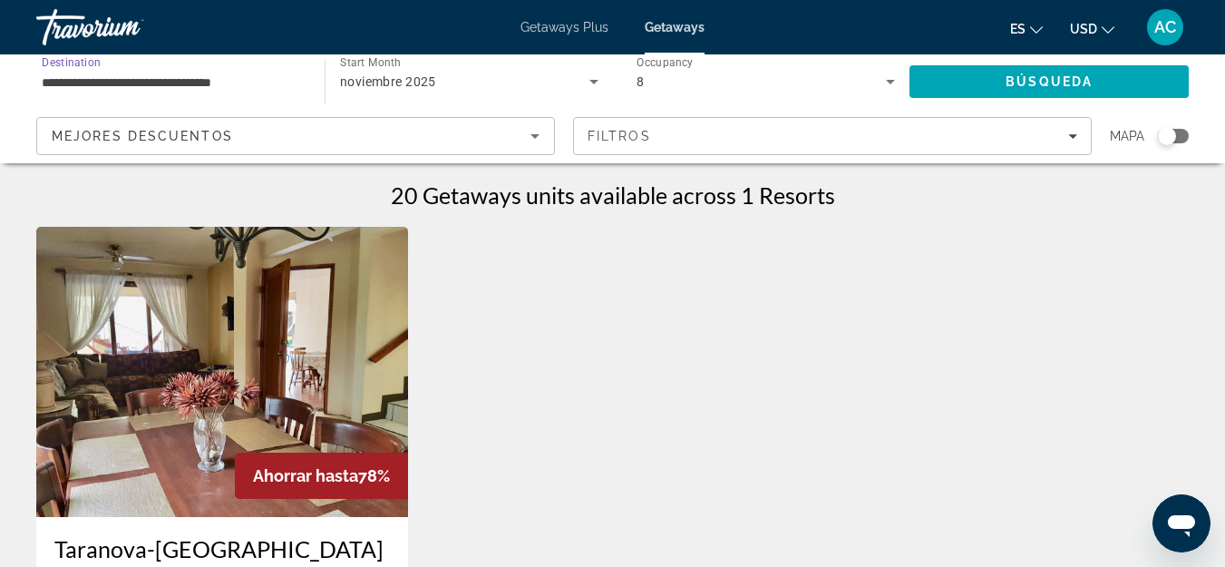
click at [230, 86] on input "**********" at bounding box center [171, 83] width 259 height 22
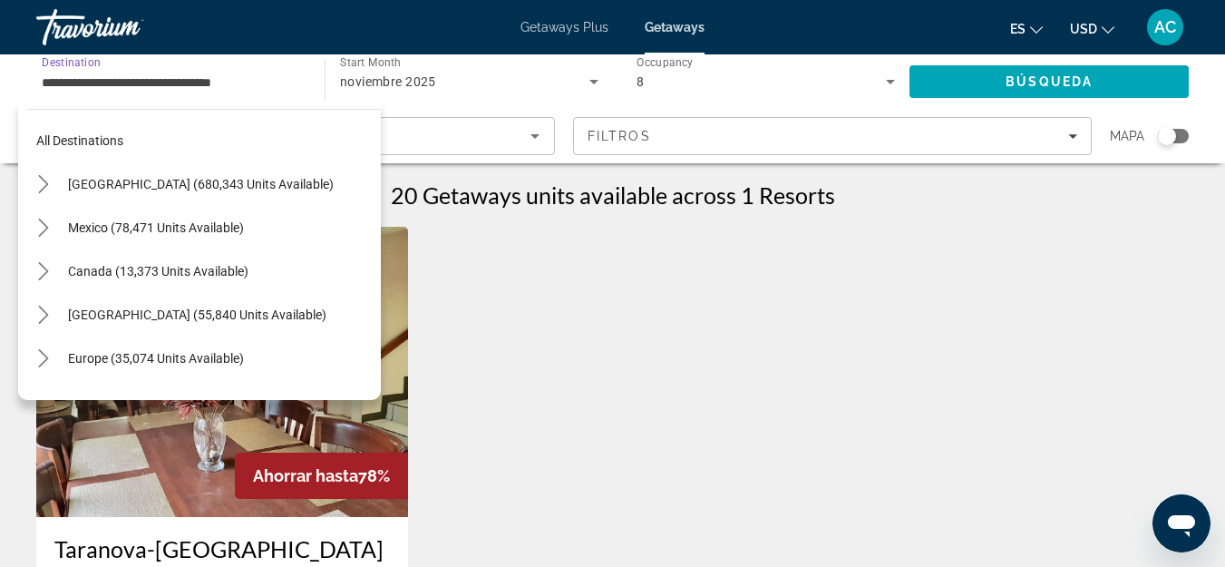
scroll to position [282, 0]
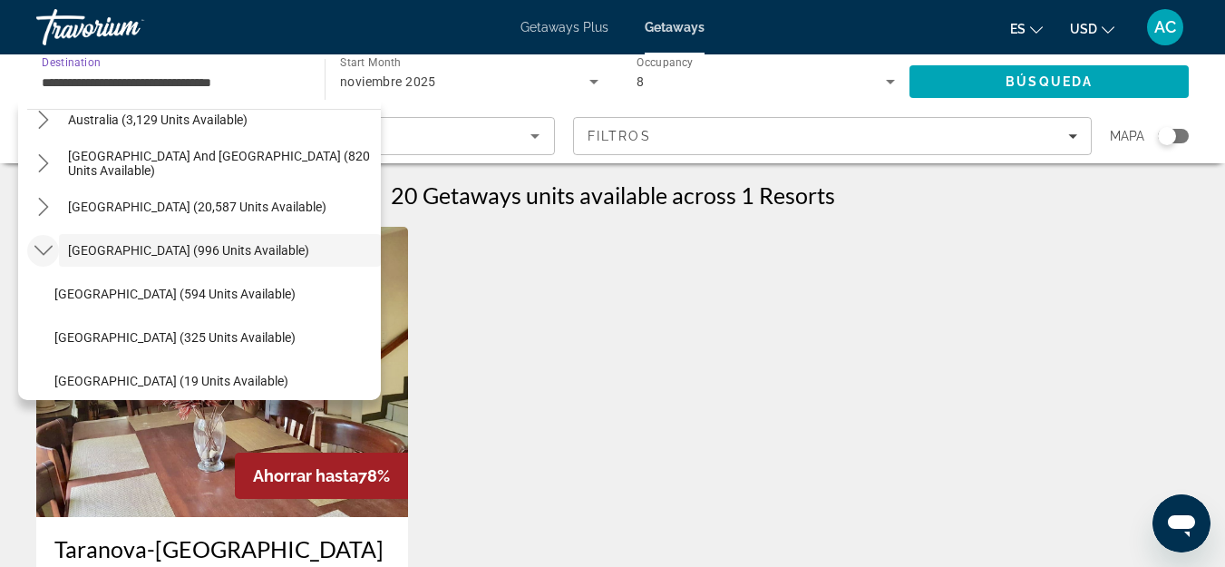
click at [48, 244] on icon "Toggle Central America (996 units available) submenu" at bounding box center [43, 250] width 18 height 18
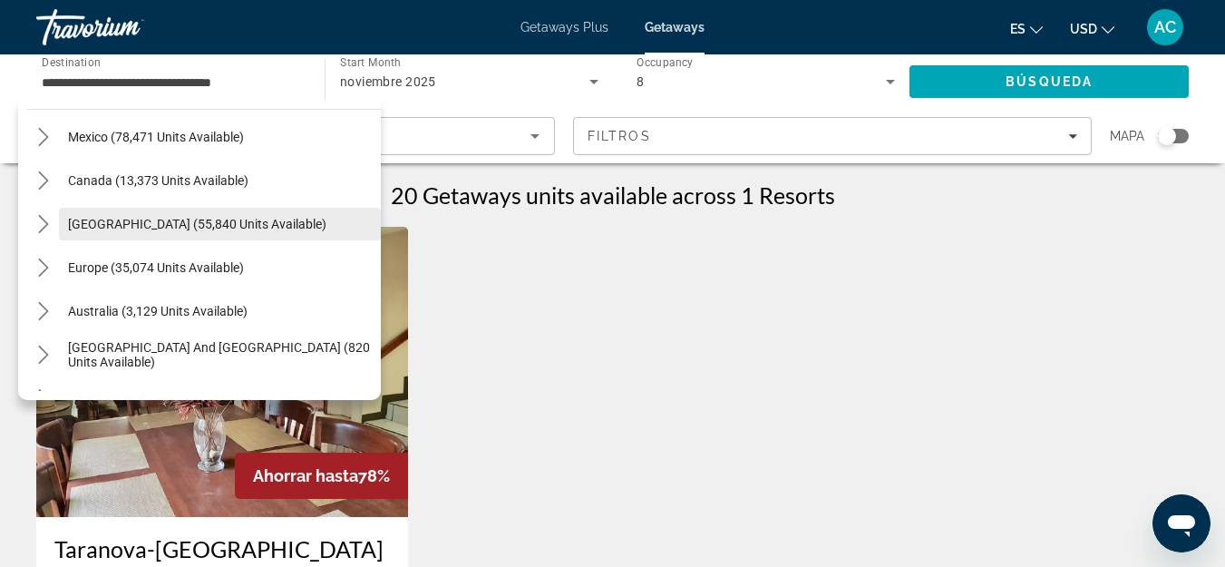
scroll to position [0, 0]
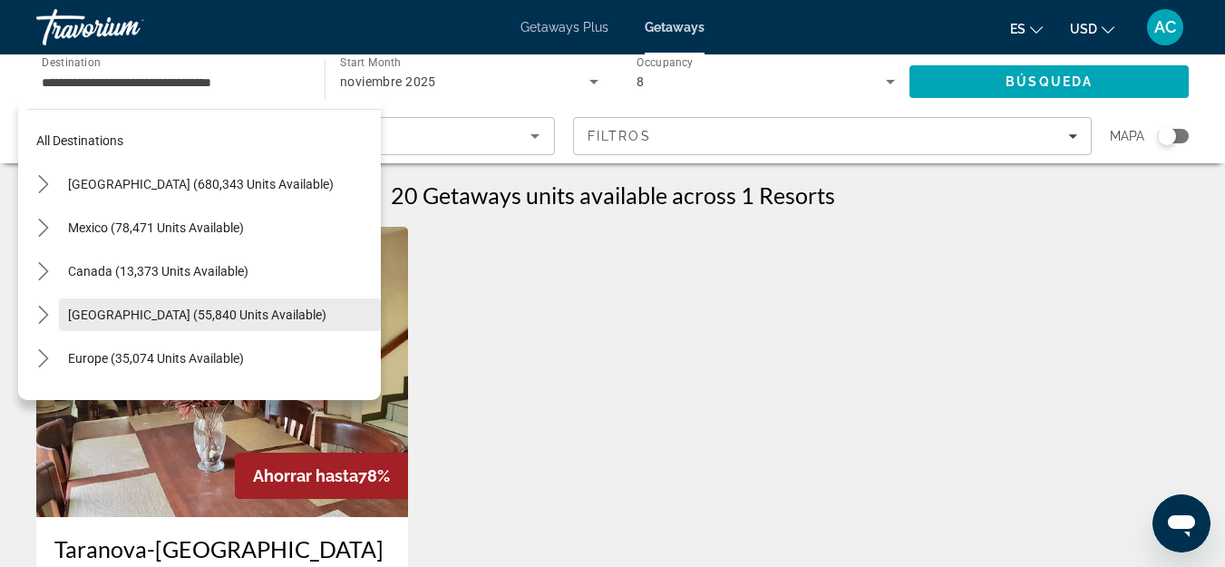
click at [155, 322] on span "[GEOGRAPHIC_DATA] (55,840 units available)" at bounding box center [197, 314] width 259 height 15
type input "**********"
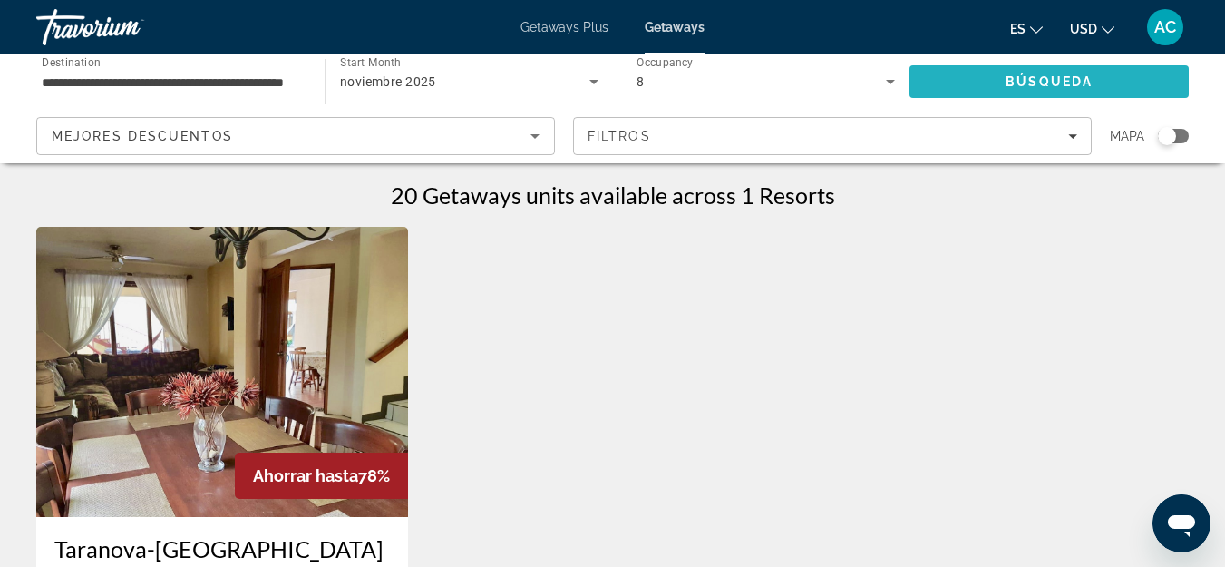
click at [963, 65] on span "Search" at bounding box center [1049, 82] width 279 height 44
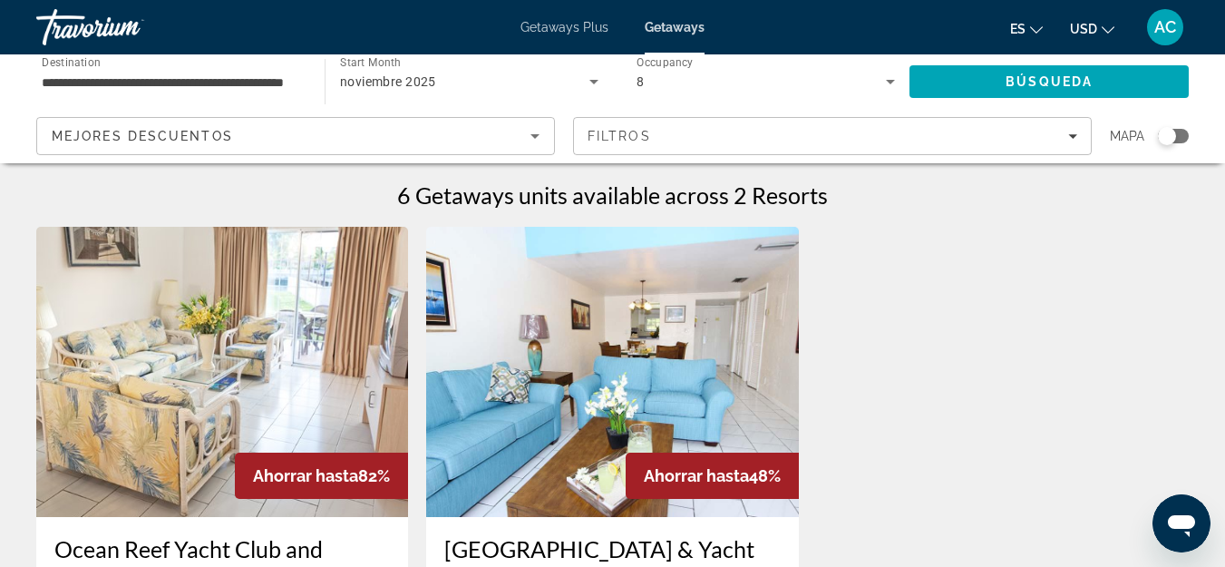
click at [480, 358] on img "Main content" at bounding box center [612, 372] width 372 height 290
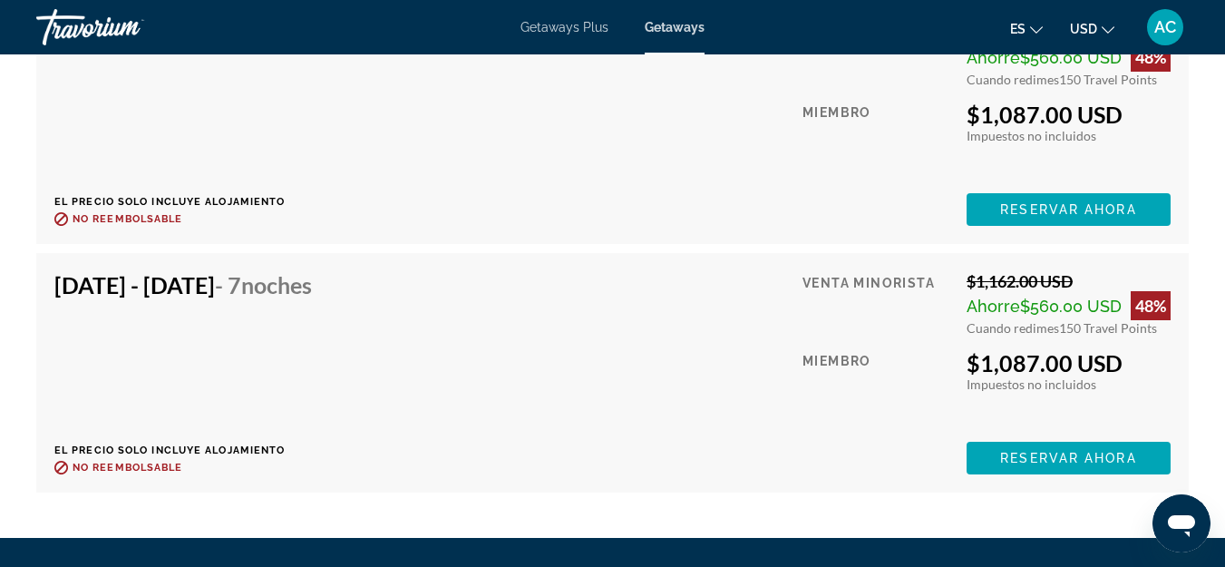
scroll to position [3447, 0]
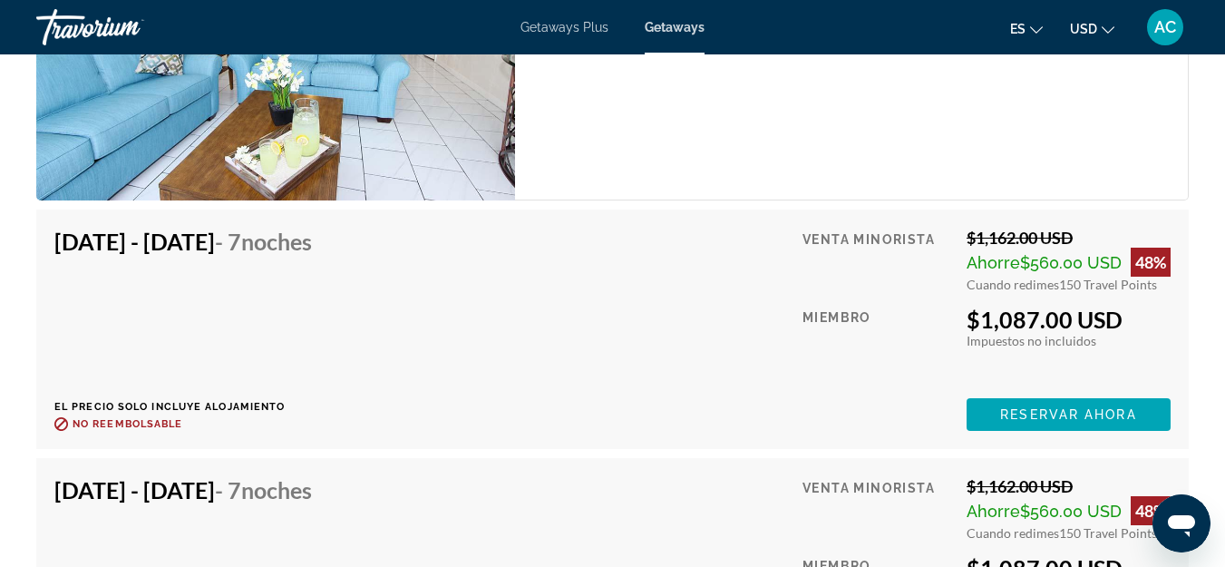
click at [596, 34] on div "Getaways Plus Getaways es English Español Français Italiano Português русский U…" at bounding box center [612, 27] width 1225 height 47
click at [585, 31] on span "Getaways Plus" at bounding box center [565, 27] width 88 height 15
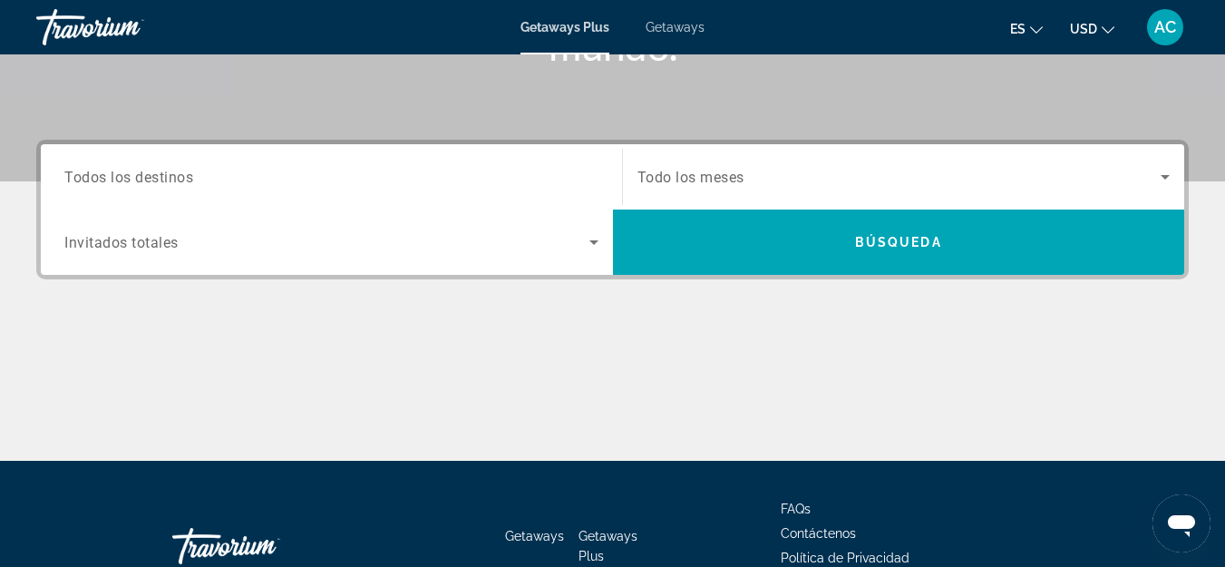
click at [457, 187] on input "Destination Todos los destinos" at bounding box center [331, 178] width 534 height 22
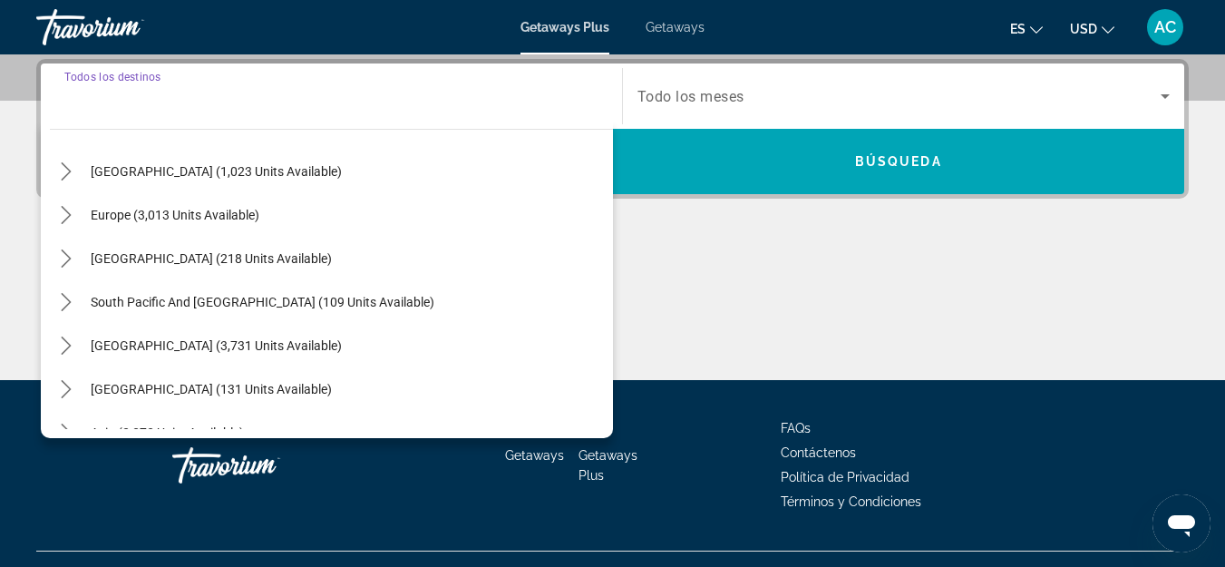
scroll to position [272, 0]
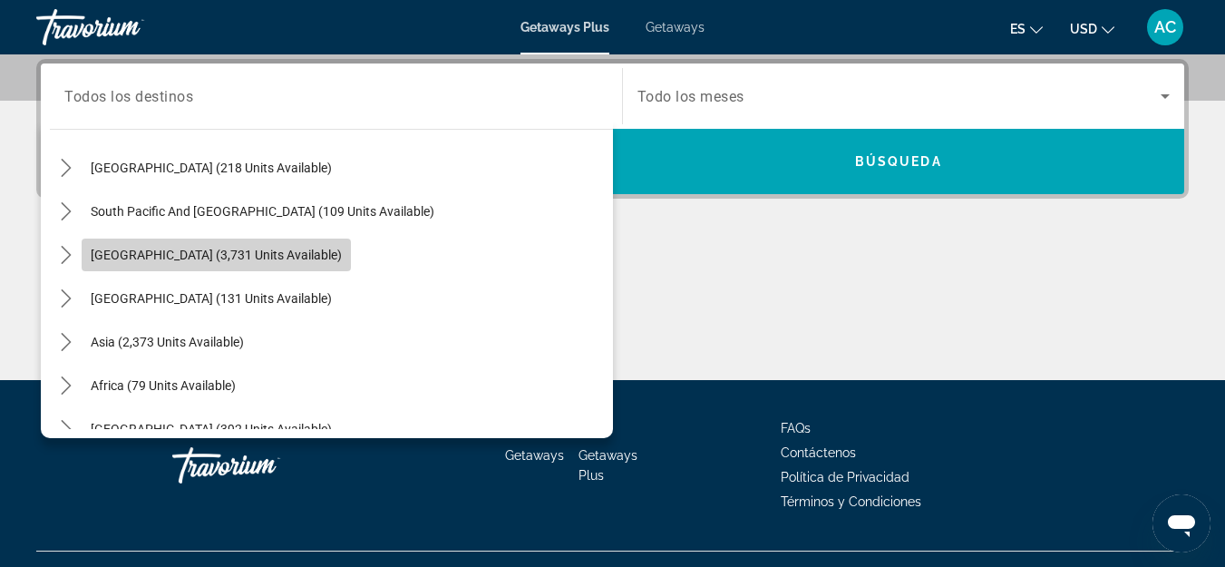
click at [230, 252] on span "[GEOGRAPHIC_DATA] (3,731 units available)" at bounding box center [216, 255] width 251 height 15
type input "**********"
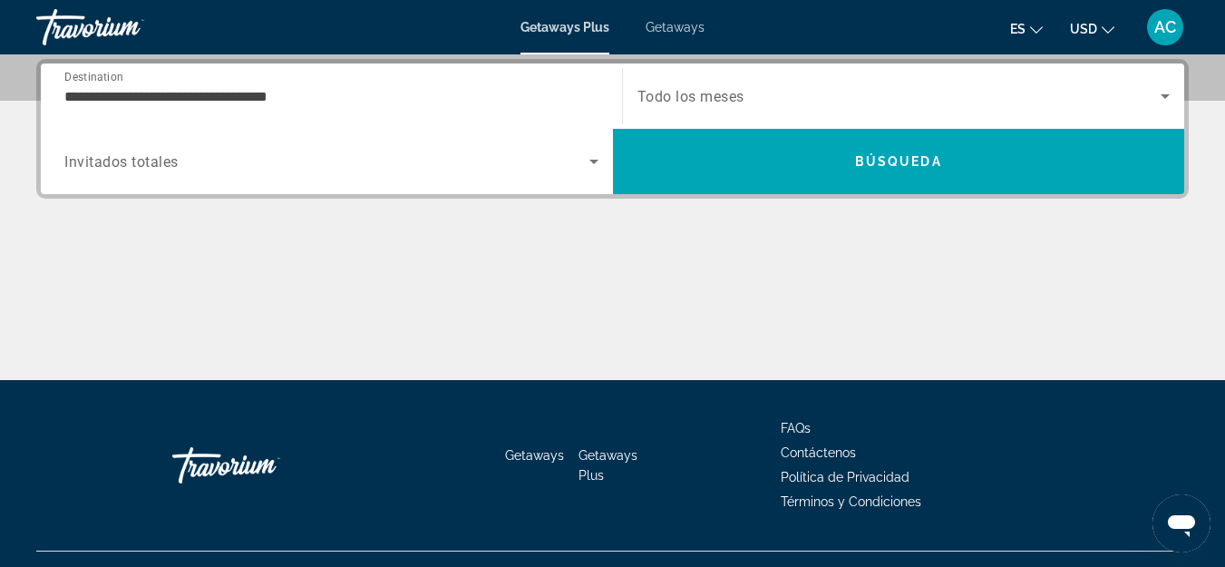
click at [770, 122] on div "Start Month Todo los meses" at bounding box center [903, 95] width 563 height 65
click at [776, 106] on span "Search widget" at bounding box center [900, 96] width 524 height 22
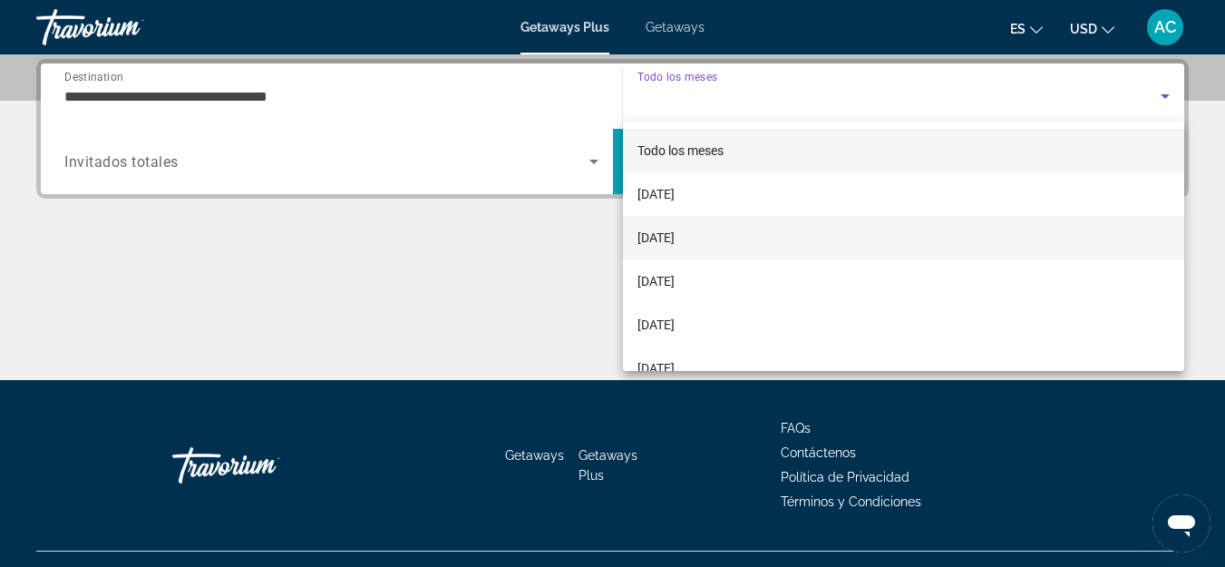
click at [675, 242] on span "[DATE]" at bounding box center [656, 238] width 37 height 22
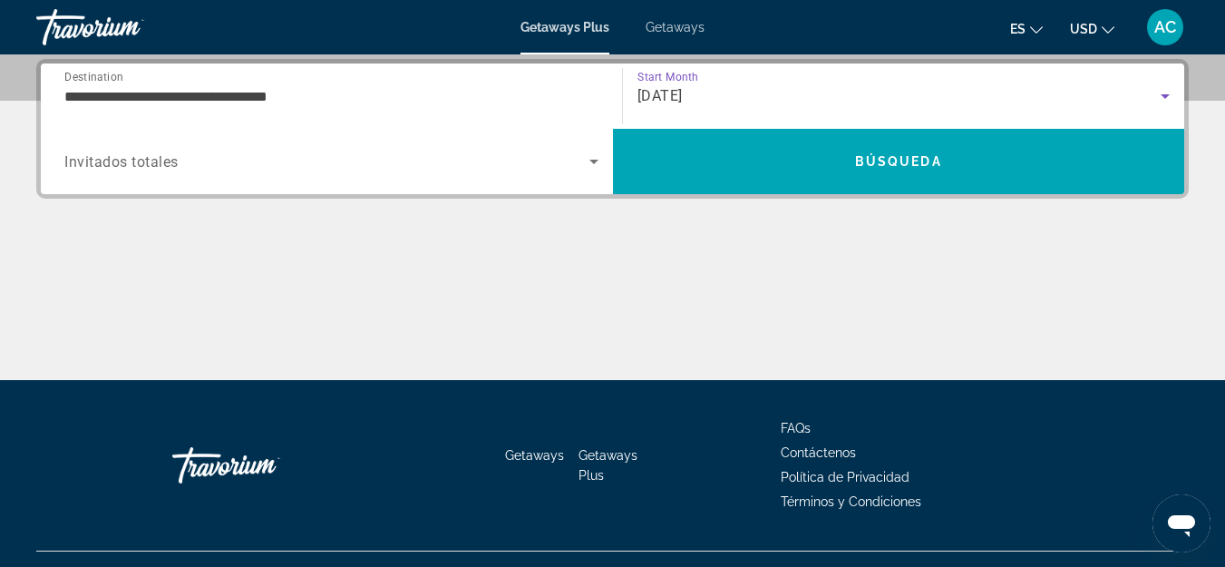
click at [532, 158] on span "Search widget" at bounding box center [326, 162] width 525 height 22
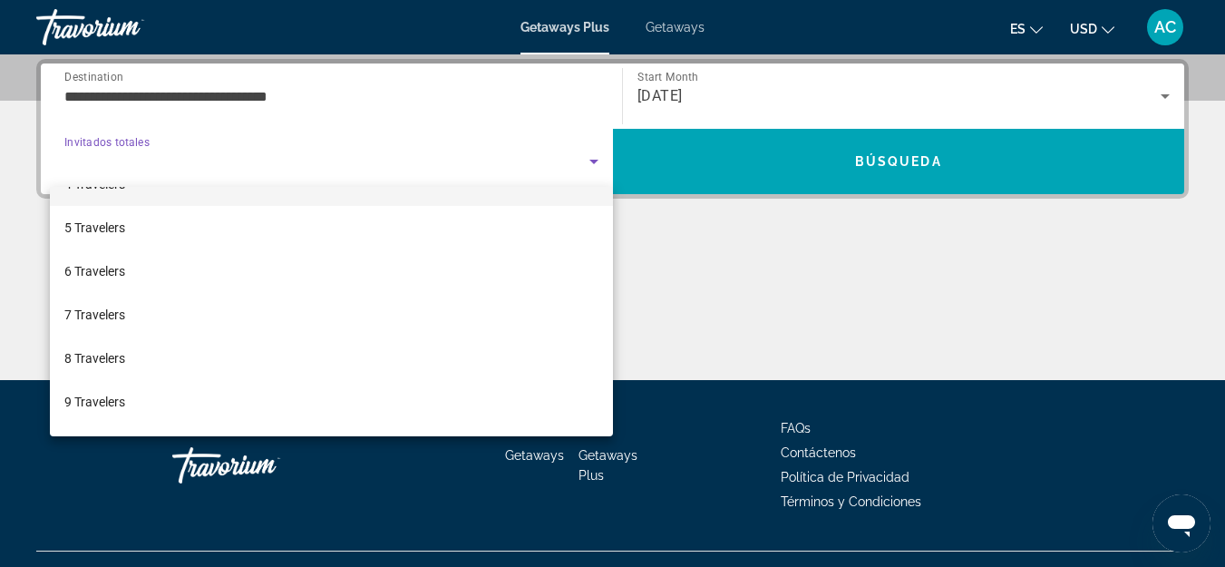
scroll to position [181, 0]
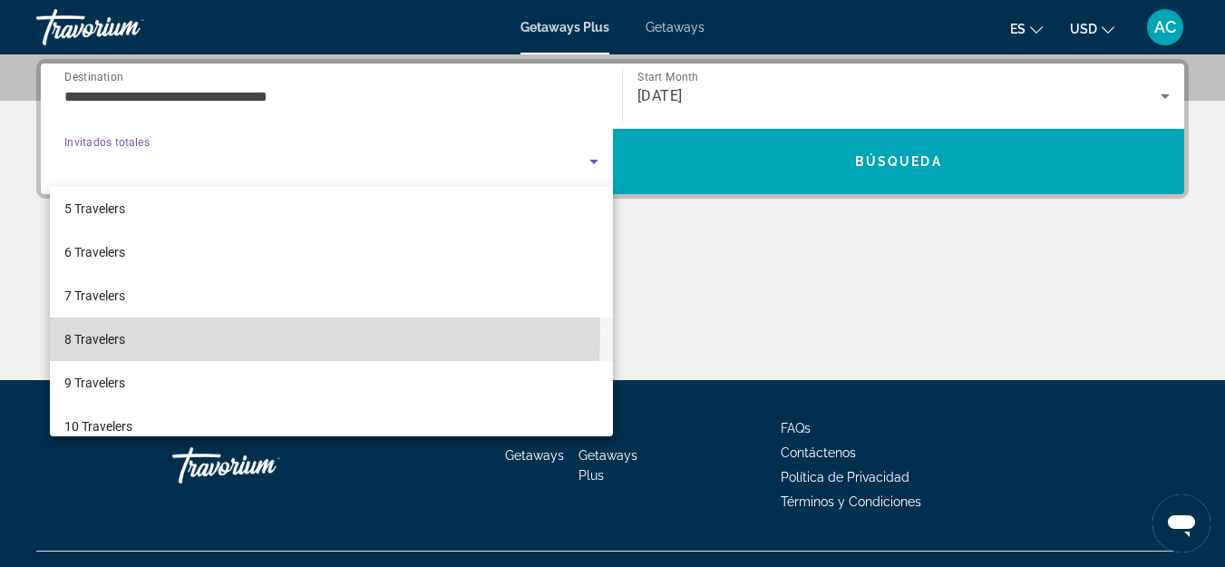
click at [266, 335] on mat-option "8 Travelers" at bounding box center [331, 339] width 563 height 44
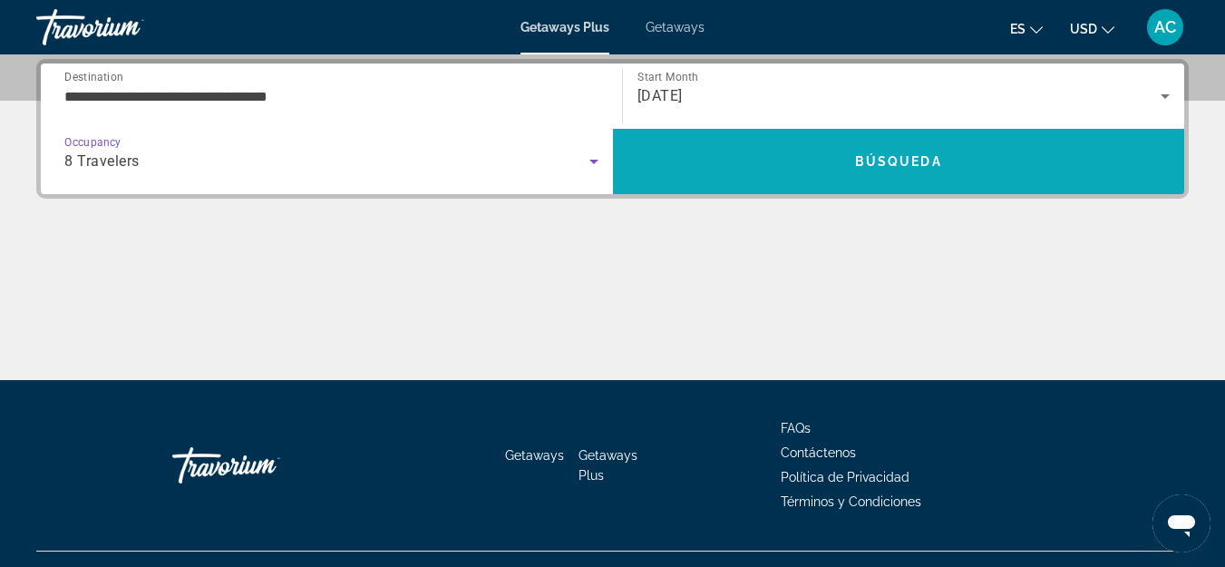
click at [727, 184] on span "Search" at bounding box center [899, 161] width 572 height 65
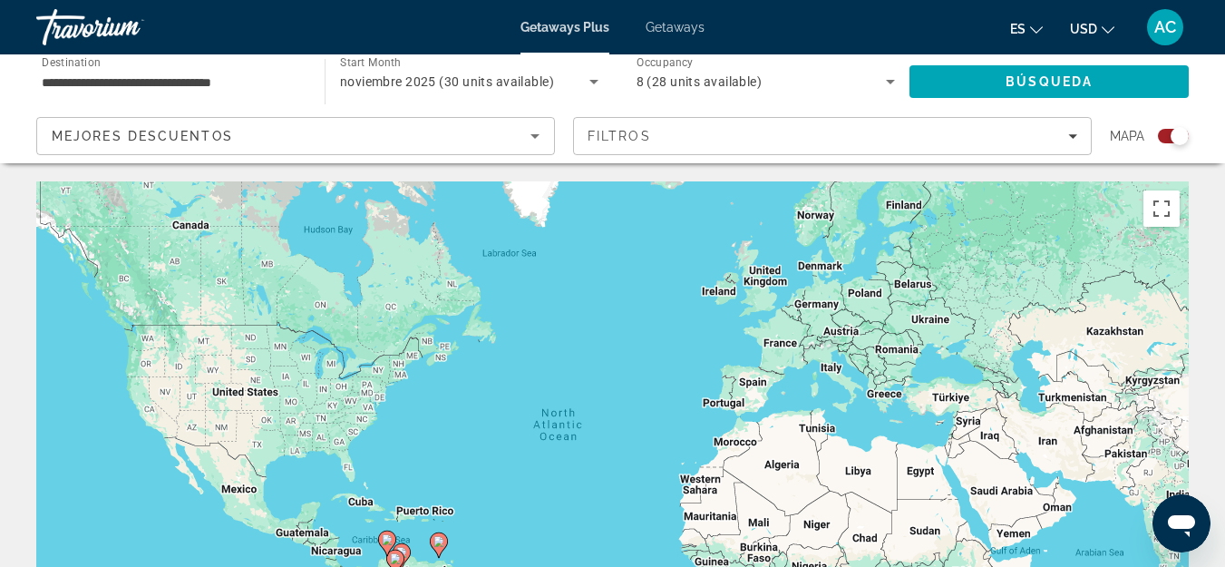
click at [253, 100] on div "**********" at bounding box center [171, 82] width 259 height 52
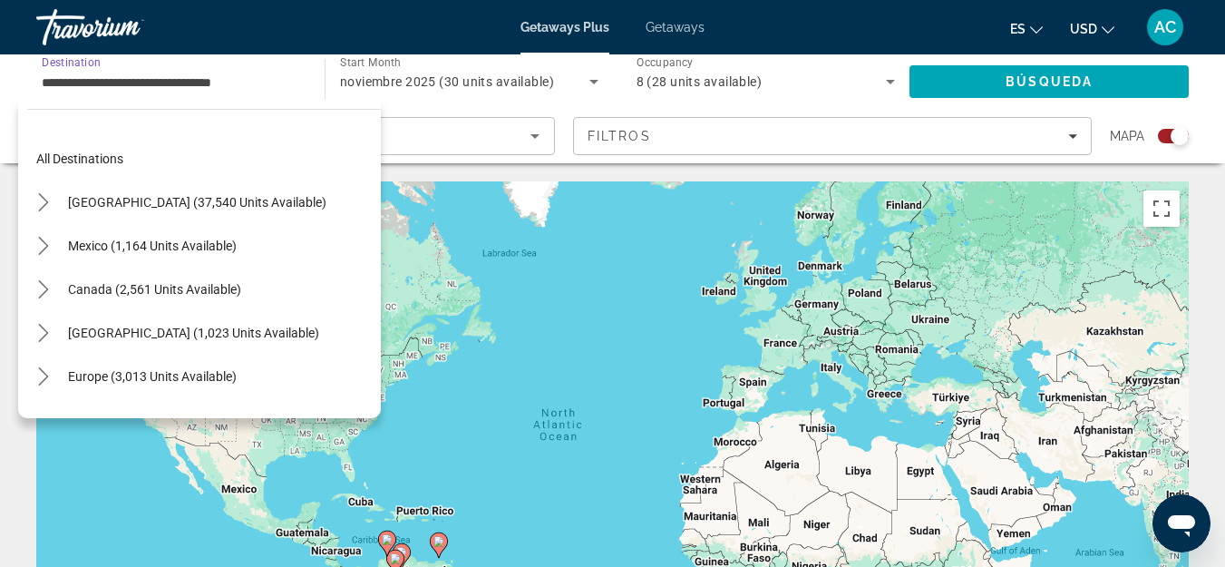
scroll to position [239, 0]
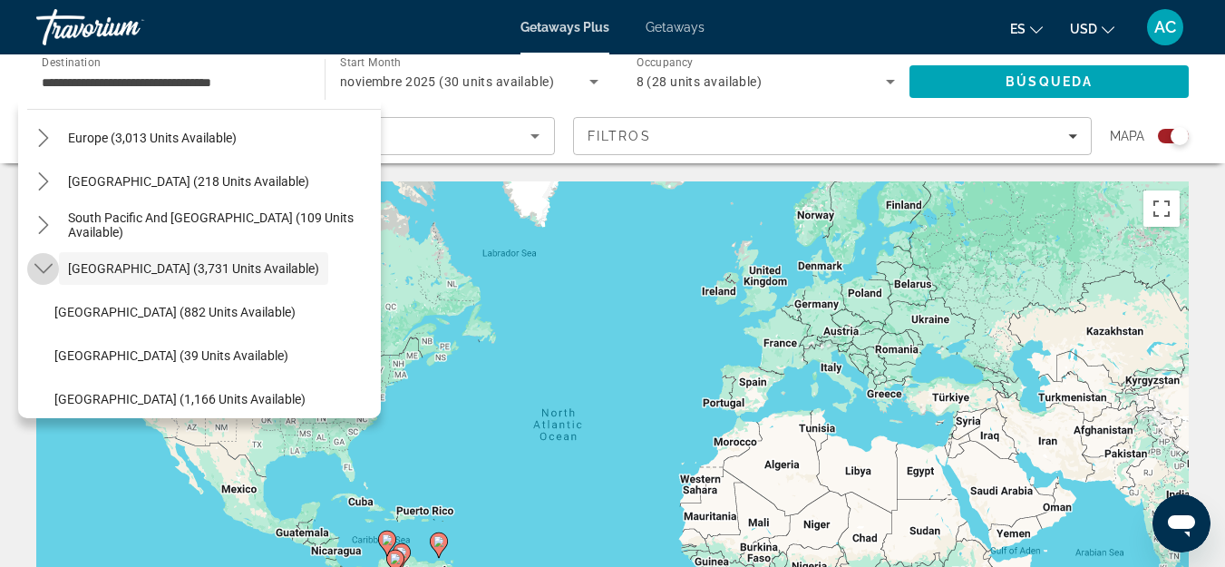
click at [40, 269] on icon "Toggle South America (3,731 units available) submenu" at bounding box center [43, 269] width 18 height 10
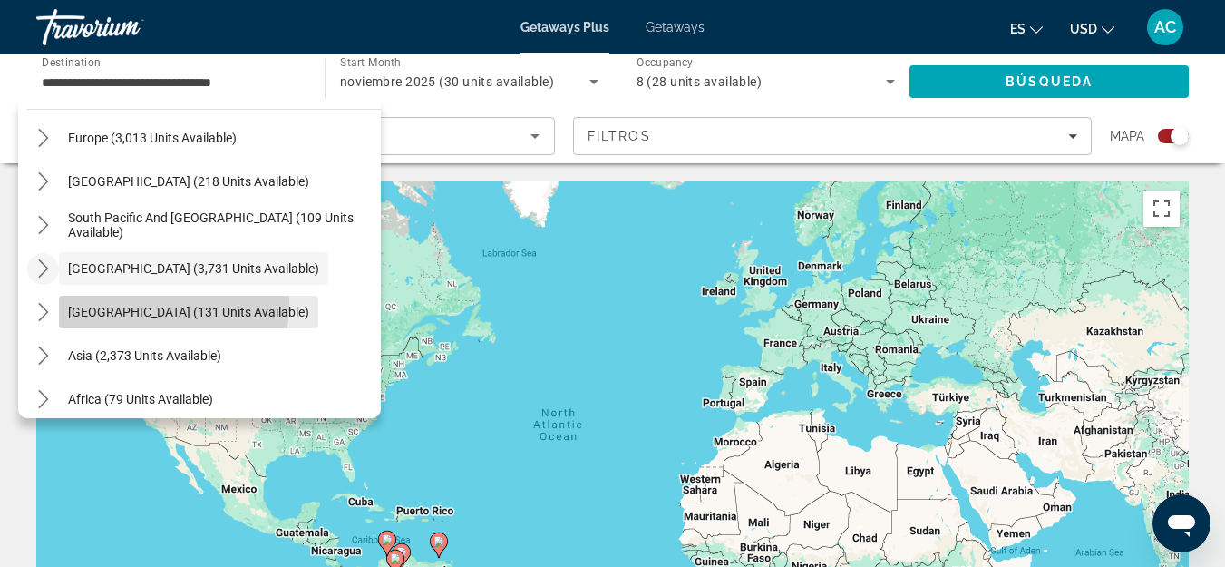
click at [112, 302] on span "Select destination: Central America (131 units available)" at bounding box center [188, 312] width 259 height 44
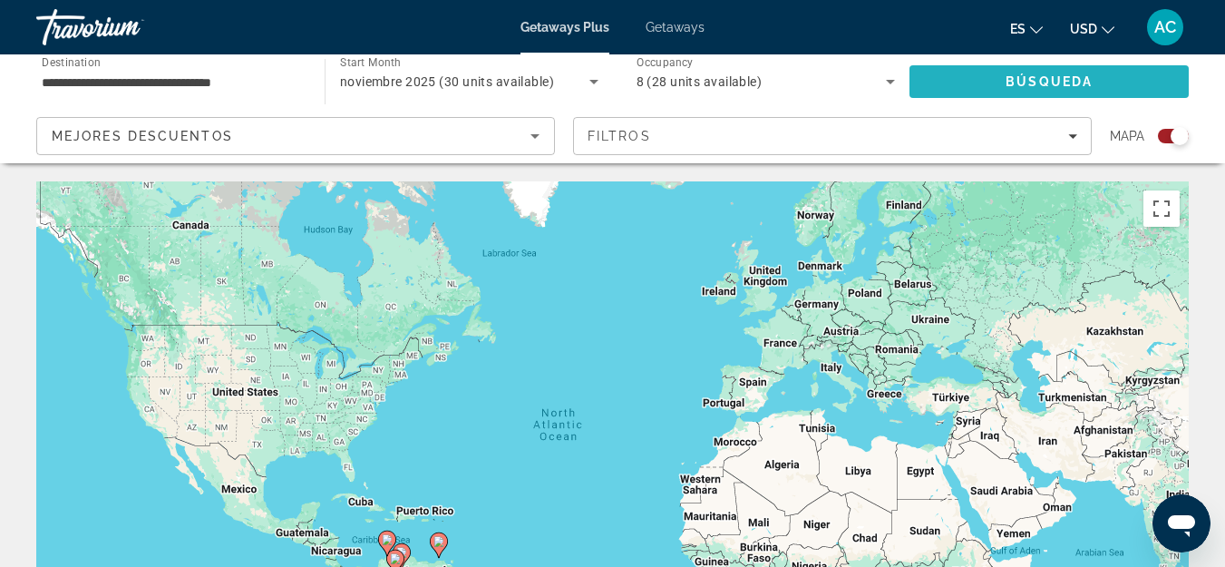
click at [1012, 95] on span "Search" at bounding box center [1049, 82] width 279 height 44
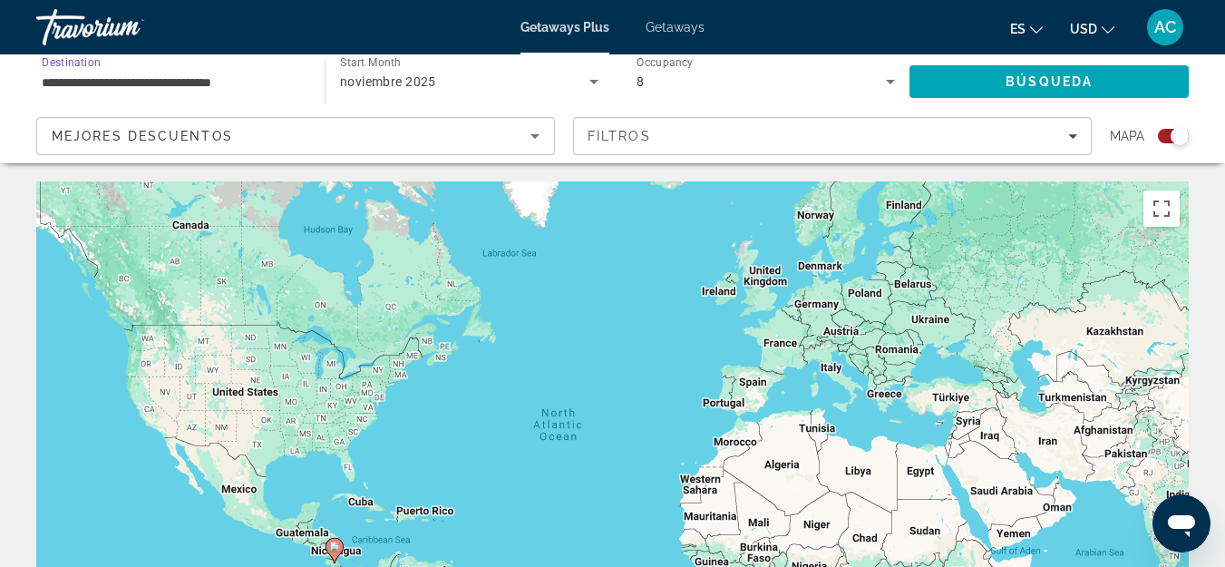
click at [299, 81] on input "**********" at bounding box center [171, 83] width 259 height 22
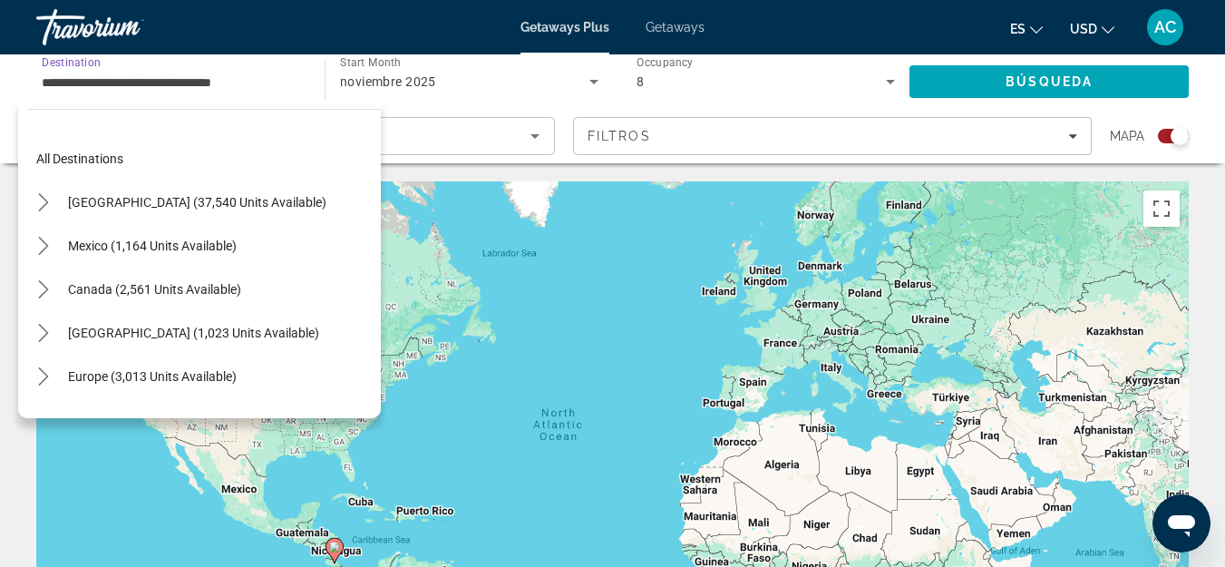
scroll to position [282, 0]
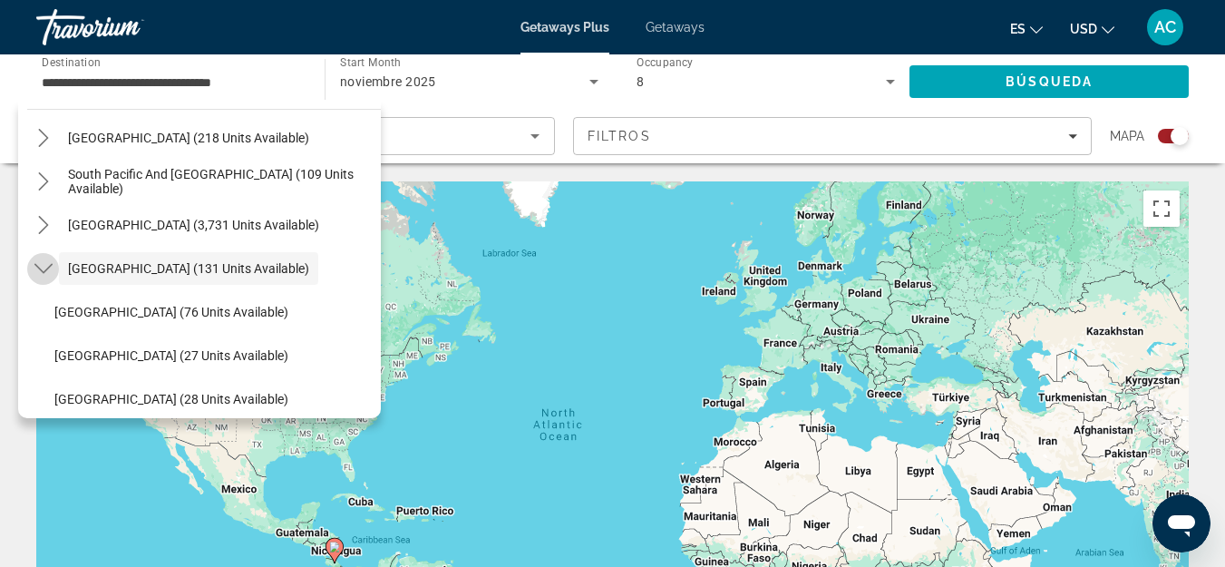
click at [44, 261] on icon "Toggle Central America (131 units available) submenu" at bounding box center [43, 268] width 18 height 18
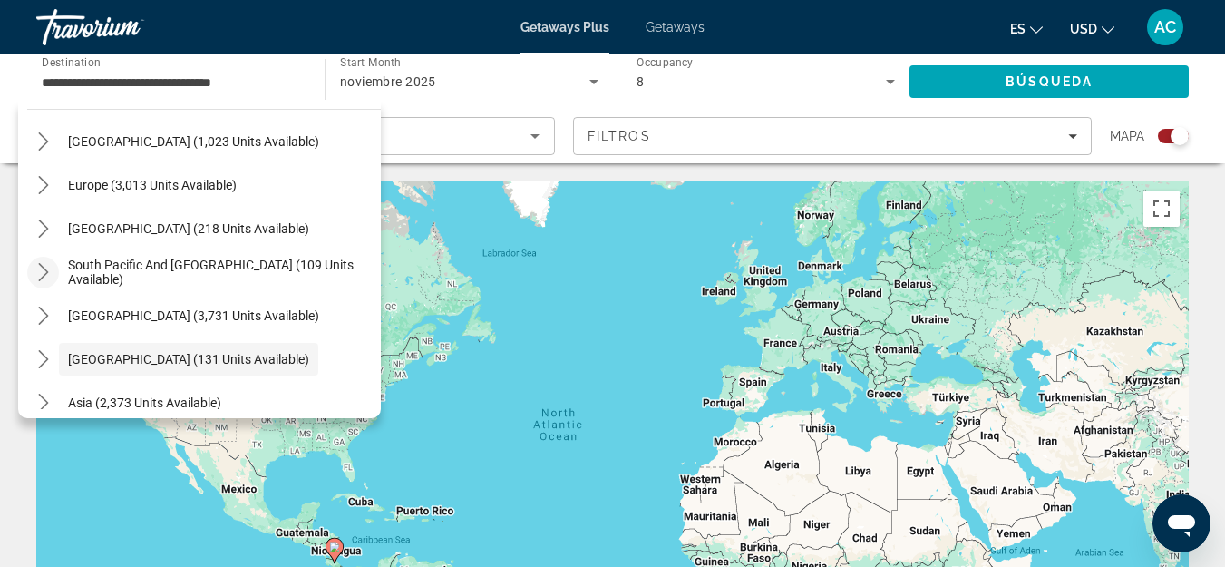
click at [56, 273] on mat-icon "Toggle South Pacific and Oceania (109 units available) submenu" at bounding box center [43, 273] width 32 height 32
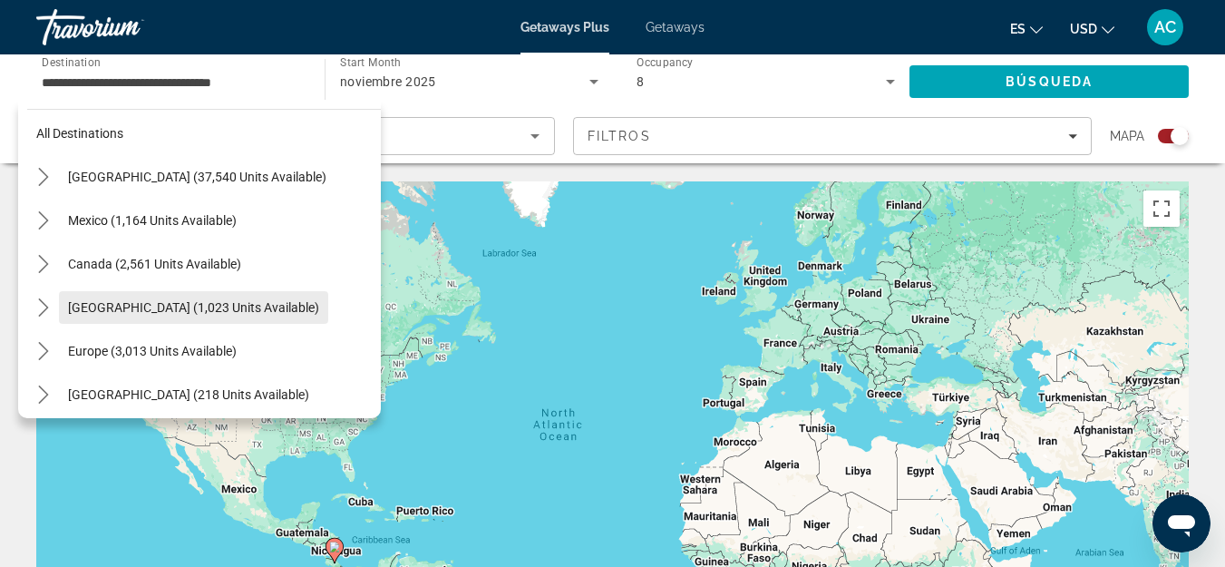
scroll to position [0, 0]
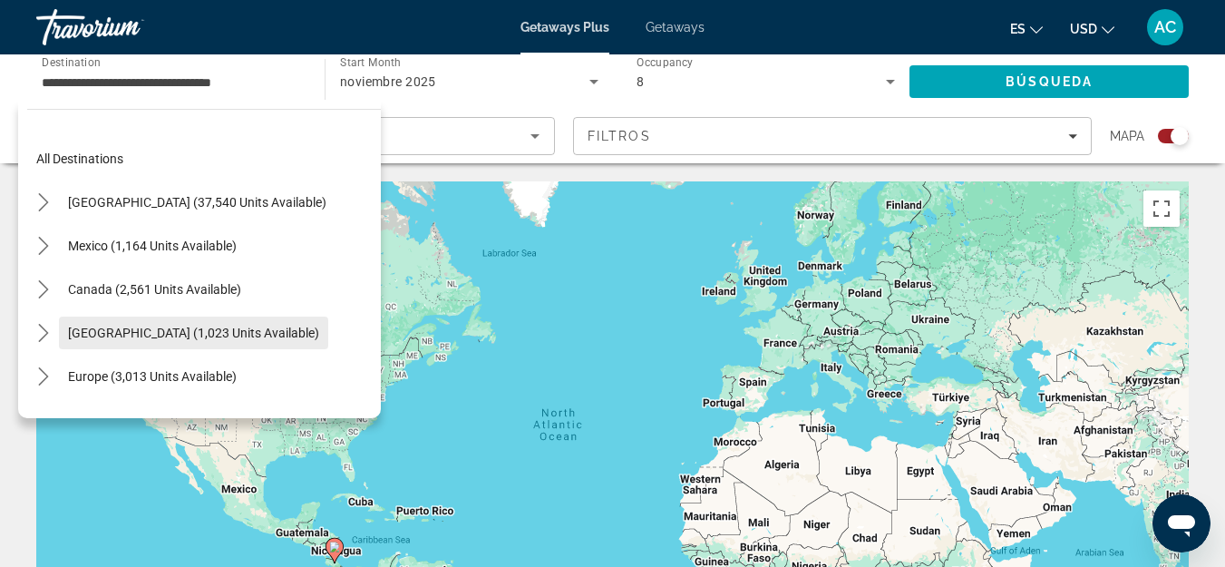
click at [77, 330] on span "[GEOGRAPHIC_DATA] (1,023 units available)" at bounding box center [193, 333] width 251 height 15
type input "**********"
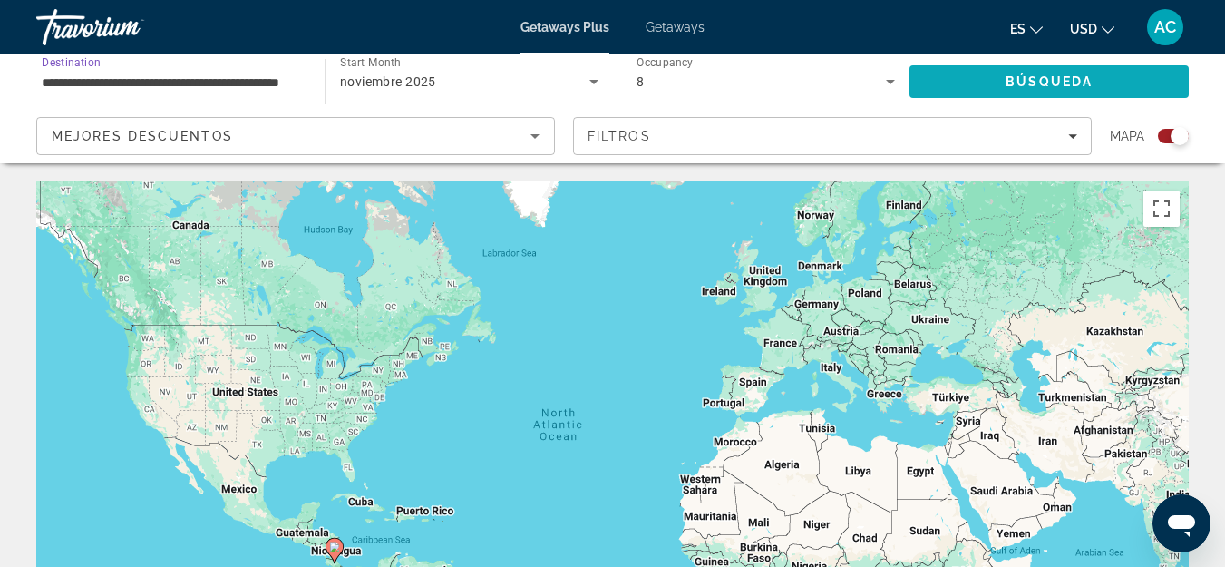
click at [985, 73] on span "Search" at bounding box center [1049, 82] width 279 height 44
click at [135, 46] on div "Travorium" at bounding box center [126, 27] width 181 height 47
